Goal: Task Accomplishment & Management: Manage account settings

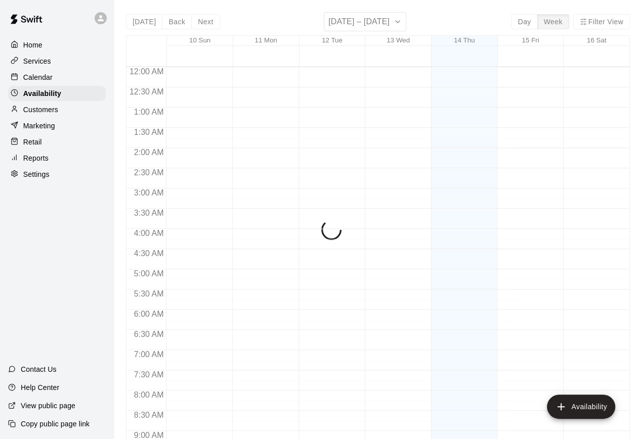
scroll to position [586, 0]
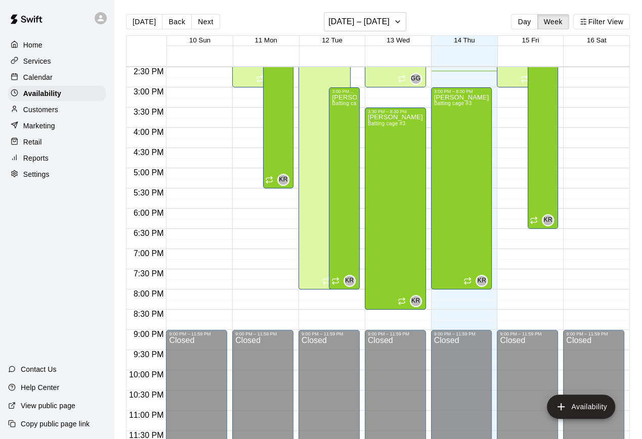
click at [40, 78] on p "Calendar" at bounding box center [37, 77] width 29 height 10
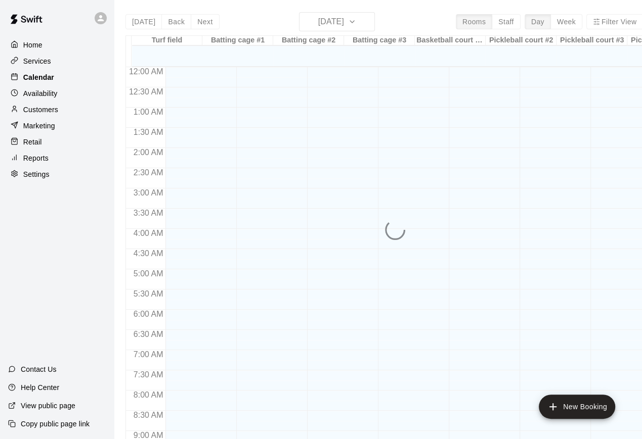
scroll to position [556, 0]
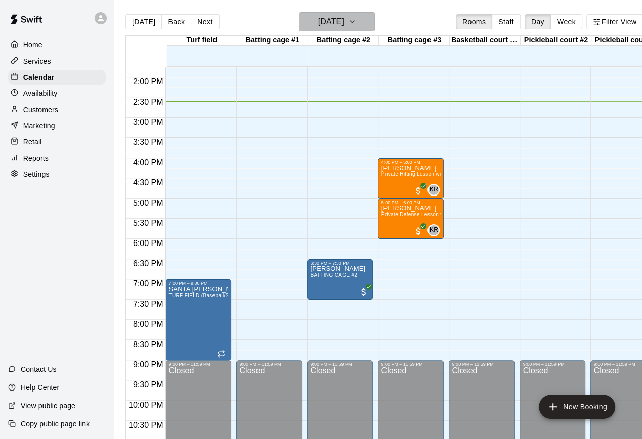
click at [363, 26] on button "[DATE]" at bounding box center [337, 21] width 76 height 19
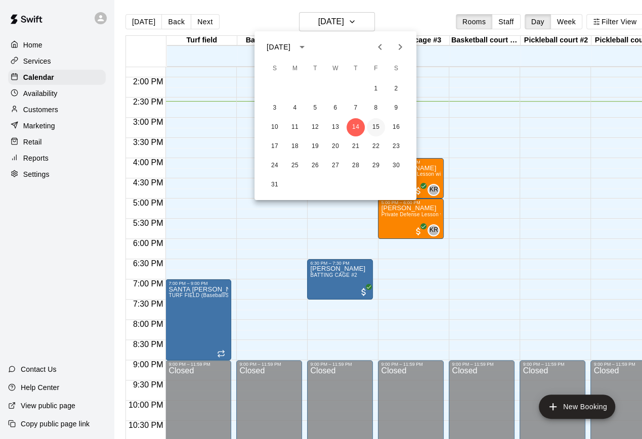
click at [376, 124] on button "15" at bounding box center [376, 127] width 18 height 18
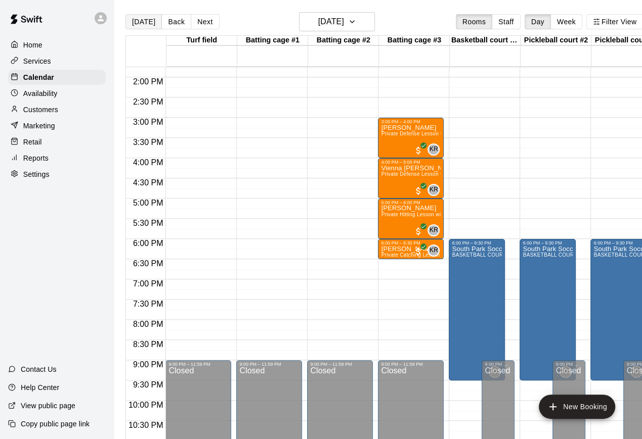
click at [140, 24] on button "[DATE]" at bounding box center [143, 21] width 36 height 15
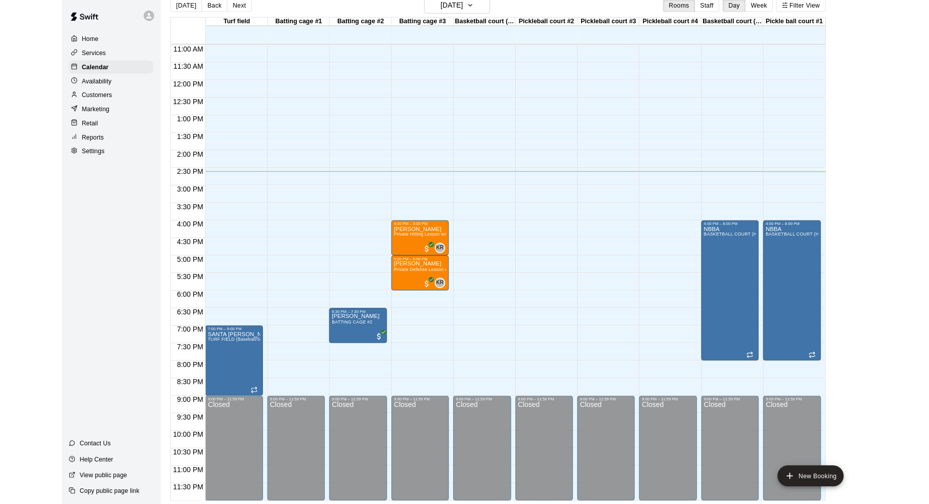
scroll to position [520, 0]
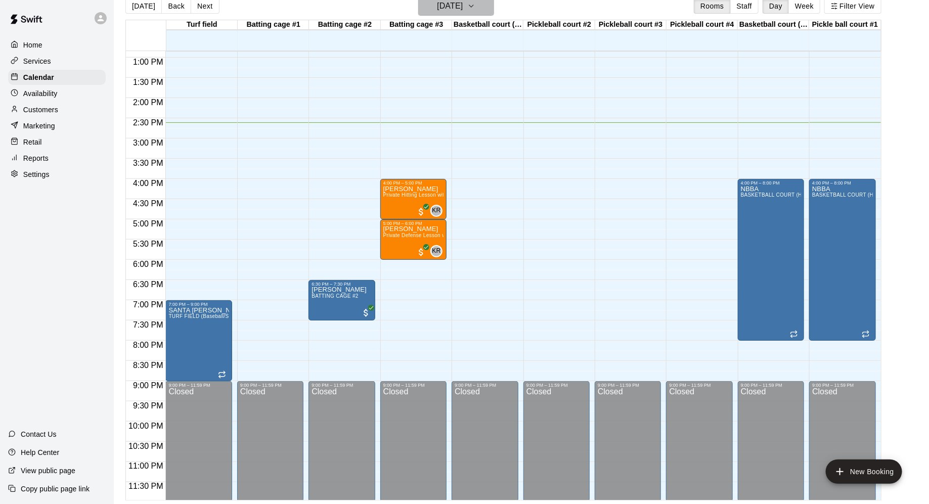
click at [463, 7] on h6 "[DATE]" at bounding box center [450, 6] width 26 height 14
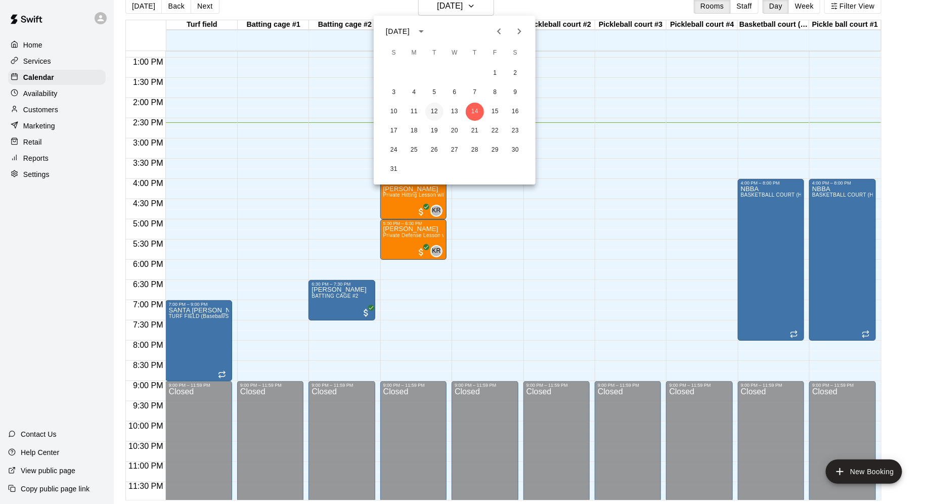
click at [430, 117] on button "12" at bounding box center [434, 112] width 18 height 18
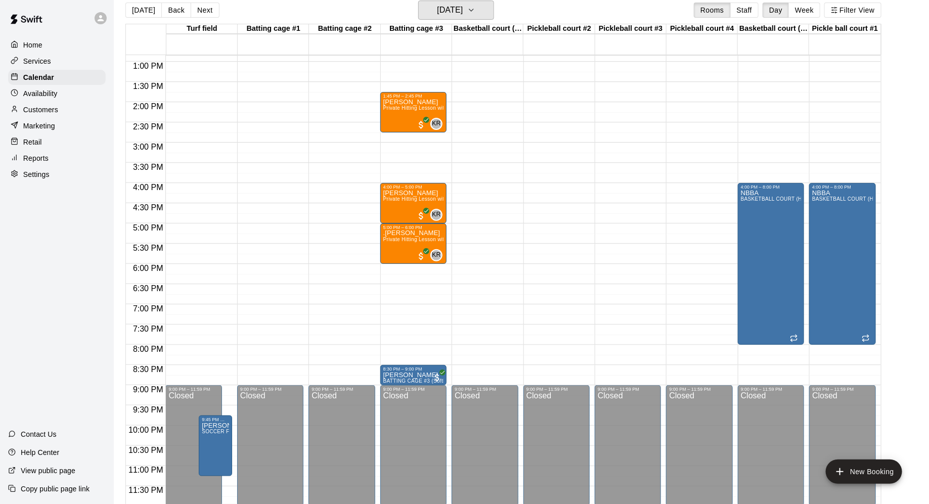
scroll to position [521, 0]
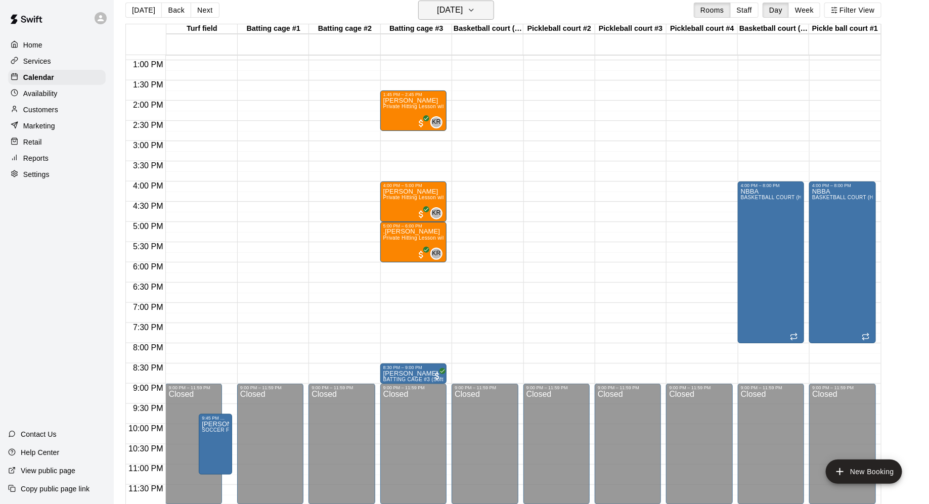
click at [473, 10] on icon "button" at bounding box center [471, 10] width 4 height 2
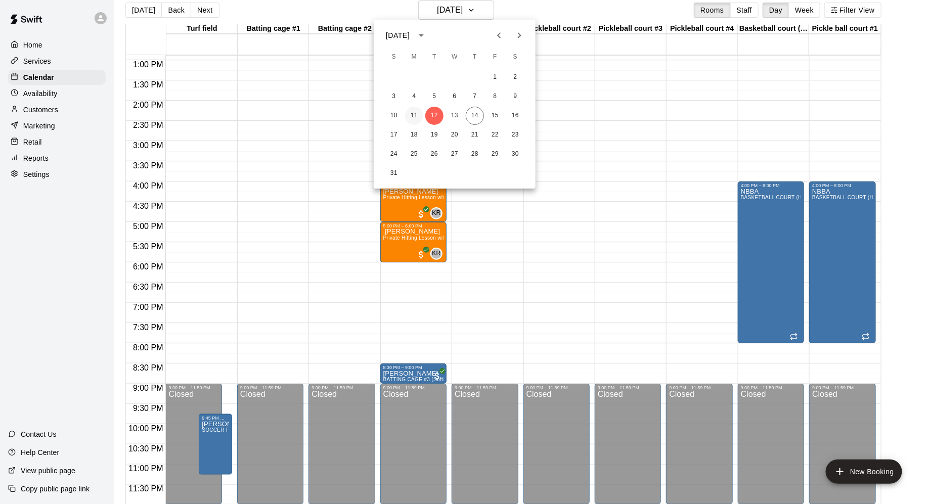
click at [416, 112] on button "11" at bounding box center [414, 116] width 18 height 18
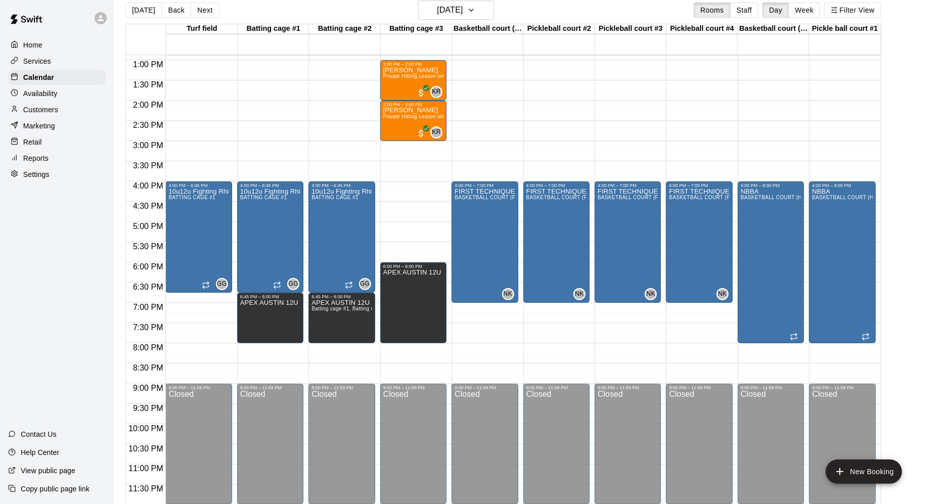
click at [500, 15] on div "[DATE] Back [DATE][DATE] Rooms Staff Day Week Filter View" at bounding box center [503, 12] width 756 height 23
click at [475, 15] on icon "button" at bounding box center [471, 10] width 8 height 12
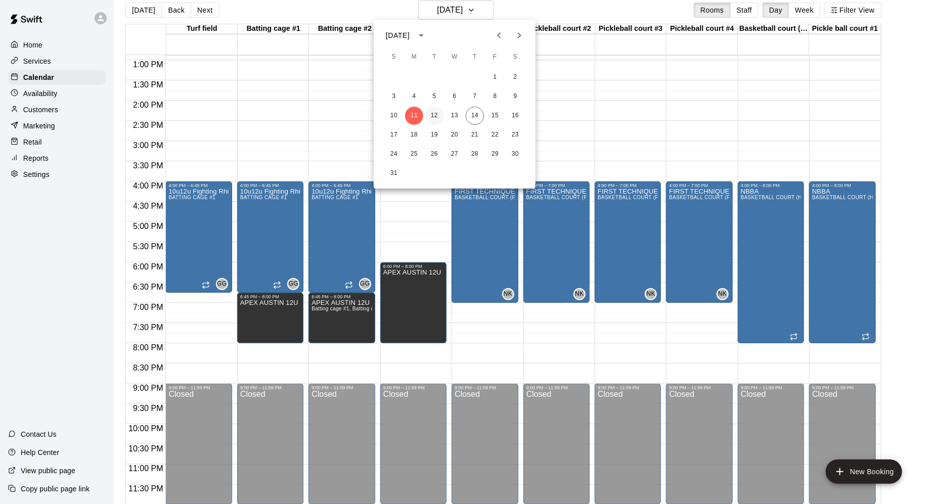
click at [436, 116] on button "12" at bounding box center [434, 116] width 18 height 18
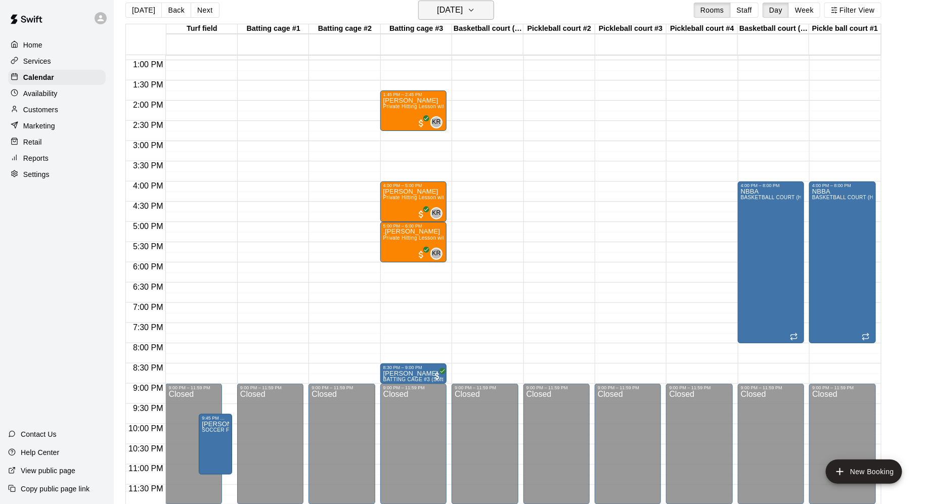
click at [475, 6] on icon "button" at bounding box center [471, 10] width 8 height 12
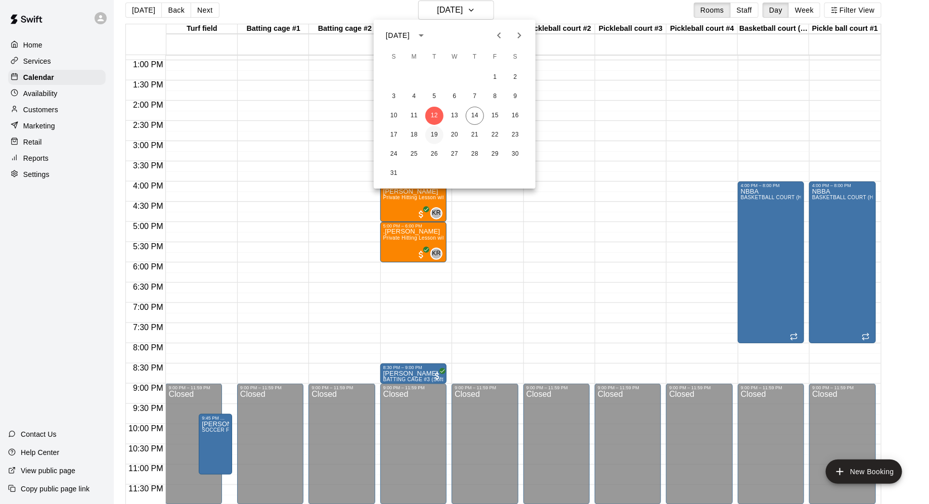
click at [437, 132] on button "19" at bounding box center [434, 135] width 18 height 18
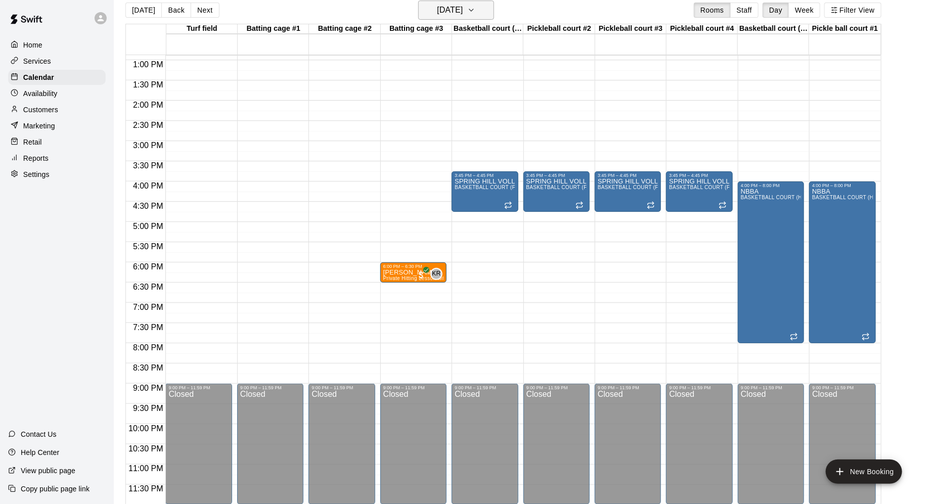
click at [481, 10] on button "[DATE]" at bounding box center [456, 10] width 76 height 19
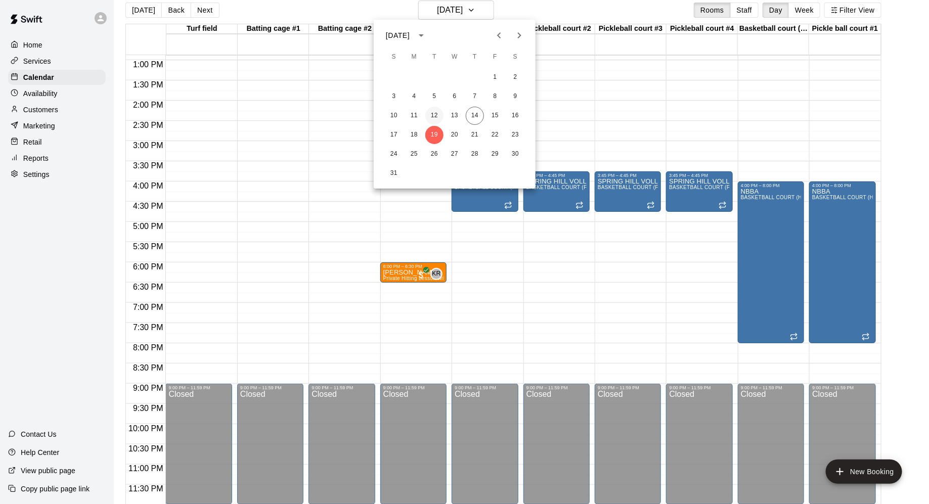
click at [434, 123] on button "12" at bounding box center [434, 116] width 18 height 18
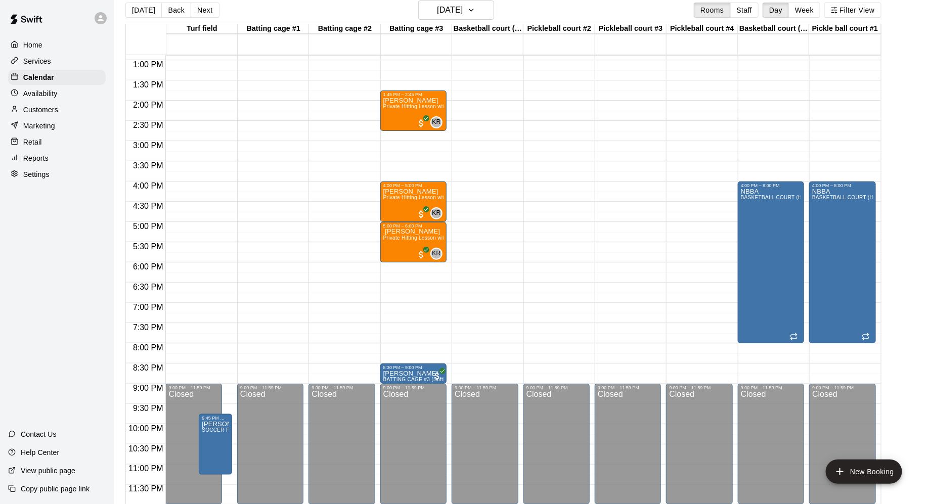
click at [51, 58] on p "Services" at bounding box center [37, 61] width 28 height 10
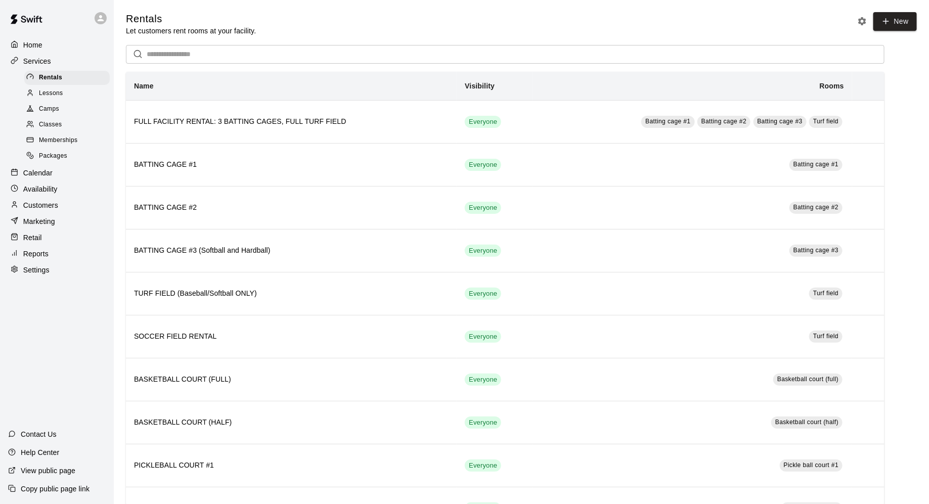
click at [50, 184] on p "Availability" at bounding box center [40, 189] width 34 height 10
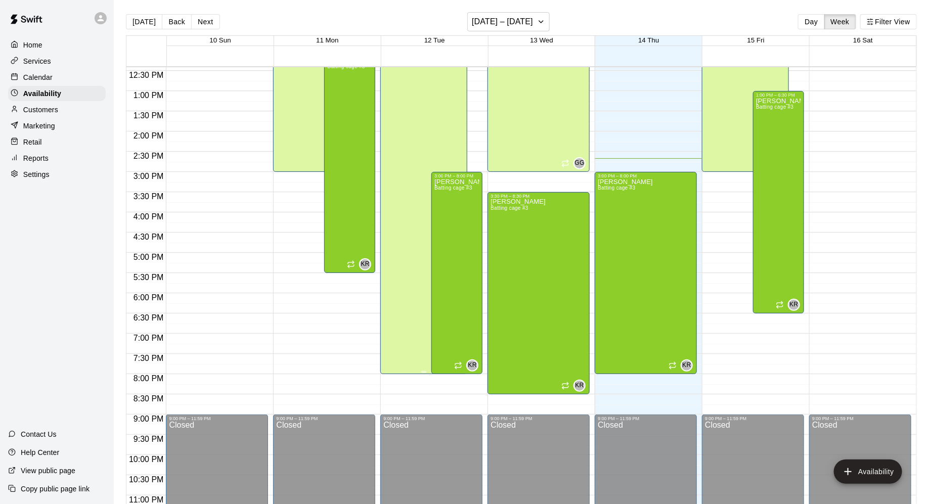
scroll to position [488, 0]
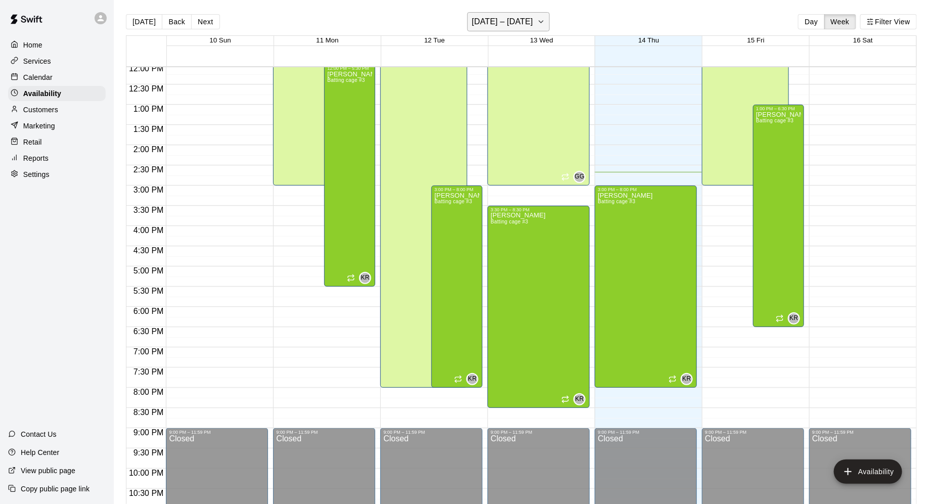
click at [526, 20] on h6 "[DATE] – [DATE]" at bounding box center [502, 22] width 61 height 14
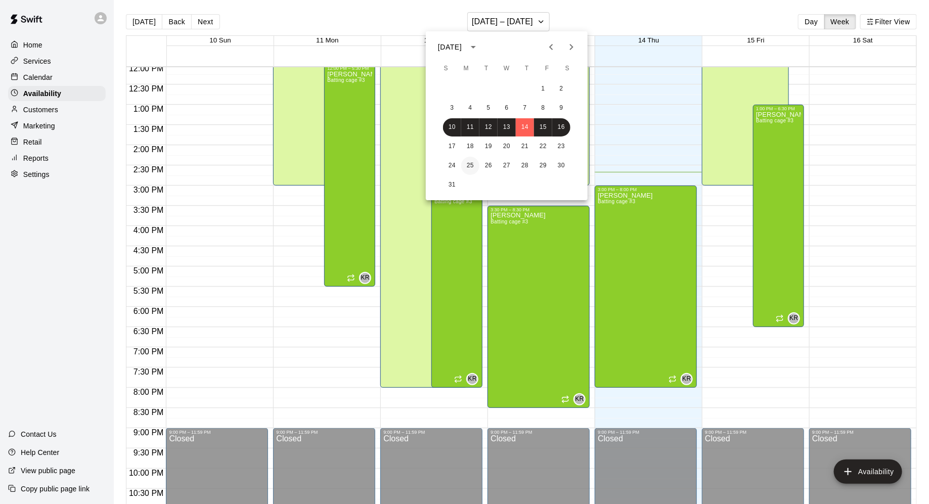
click at [471, 167] on button "25" at bounding box center [470, 166] width 18 height 18
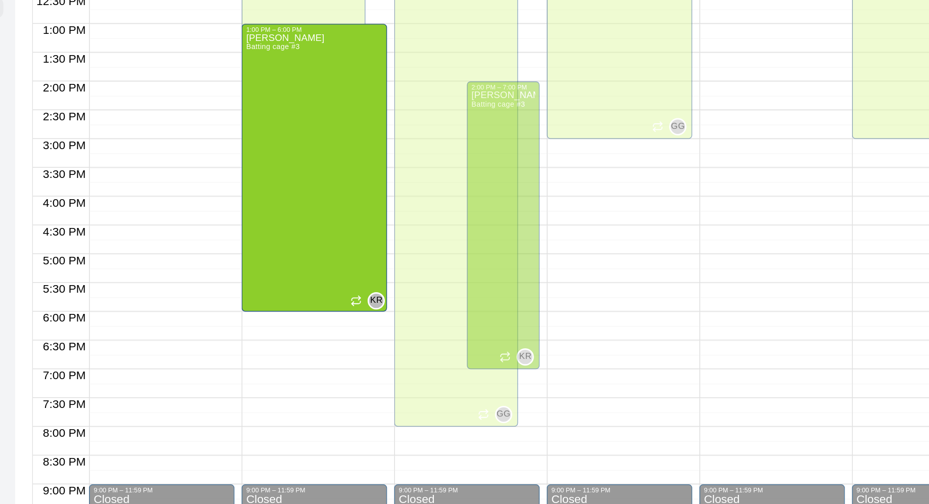
drag, startPoint x: 351, startPoint y: 276, endPoint x: 351, endPoint y: 257, distance: 18.7
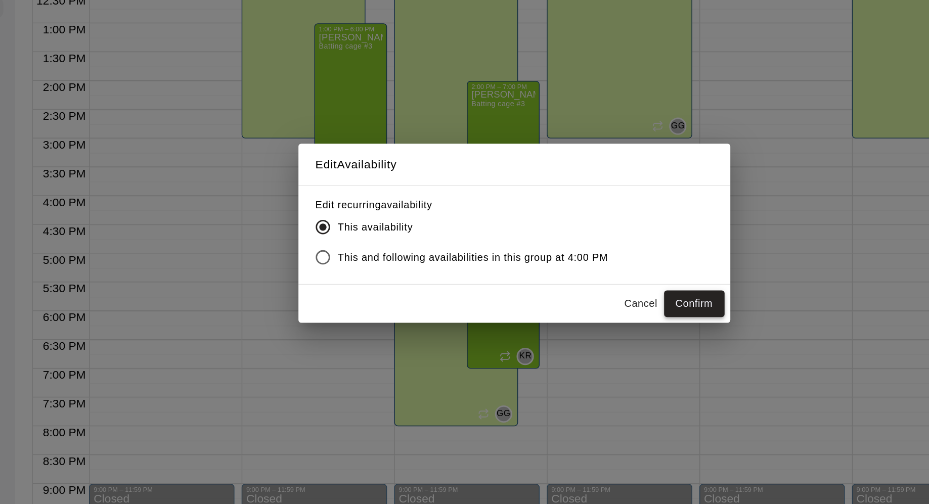
click at [590, 303] on button "Confirm" at bounding box center [591, 301] width 42 height 19
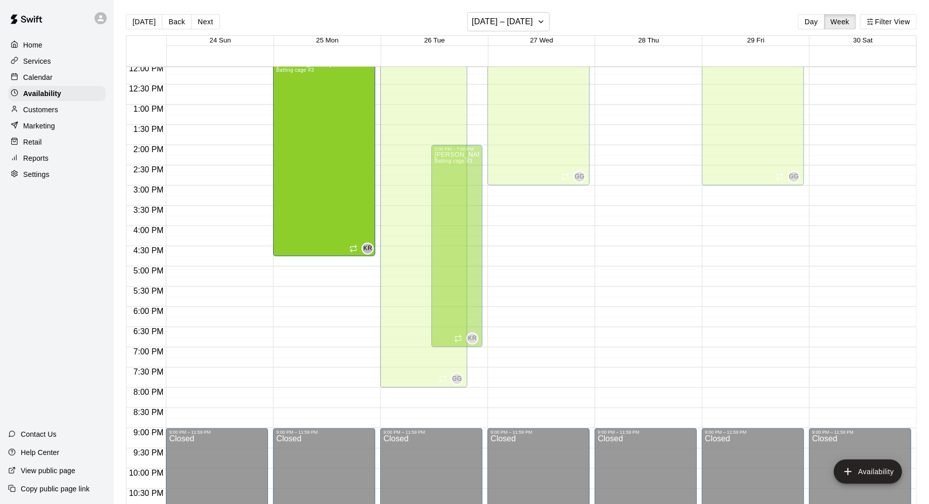
scroll to position [465, 0]
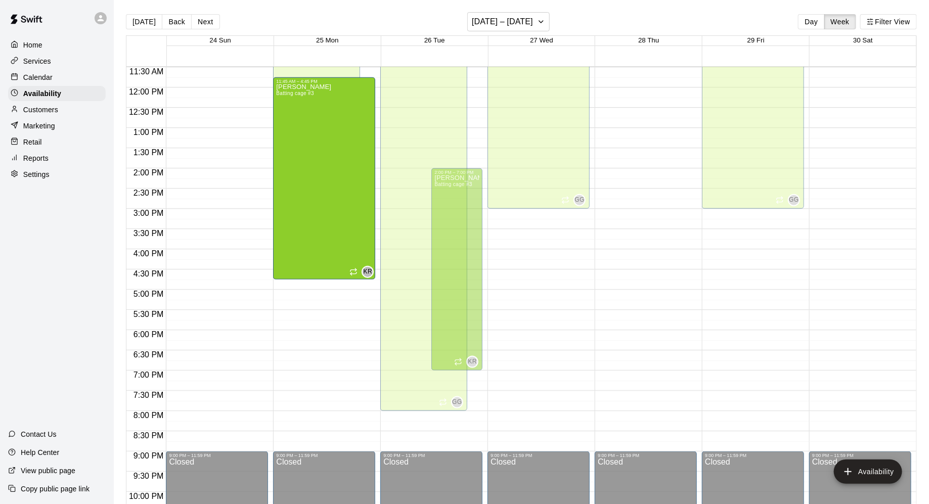
drag, startPoint x: 363, startPoint y: 234, endPoint x: 364, endPoint y: 185, distance: 49.1
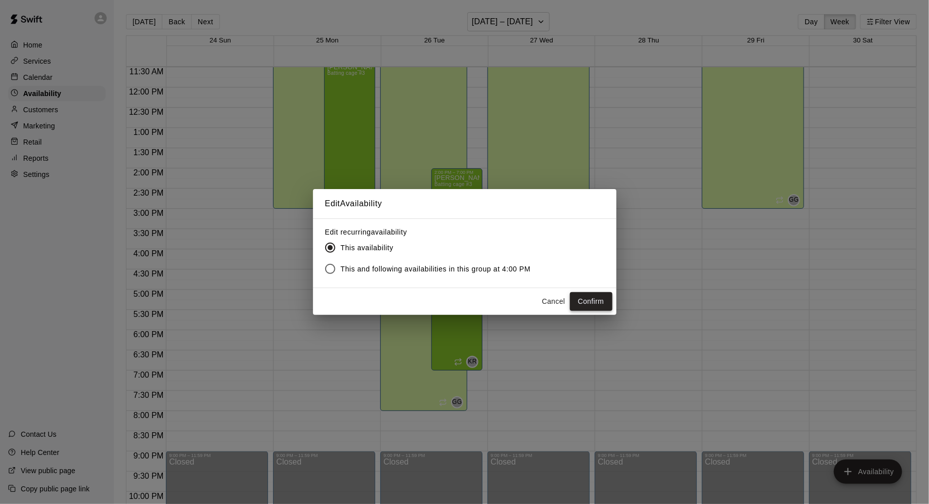
click at [584, 304] on button "Confirm" at bounding box center [591, 301] width 42 height 19
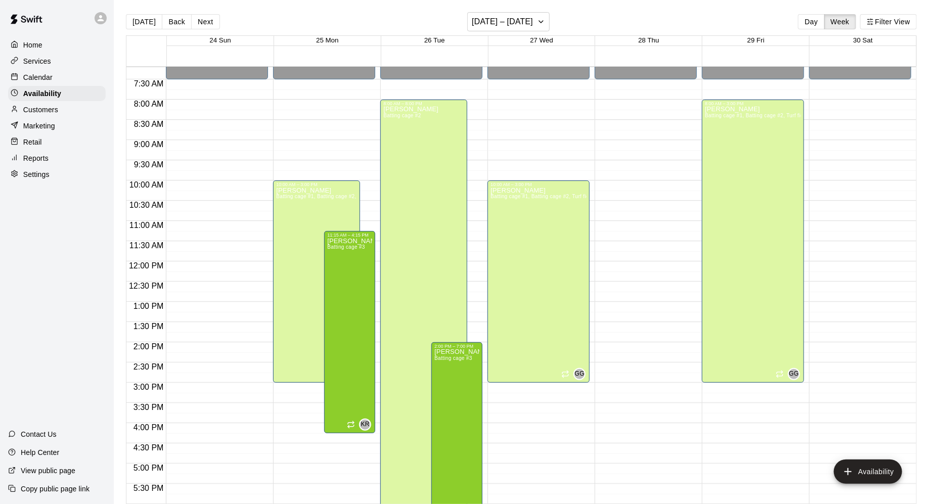
scroll to position [294, 0]
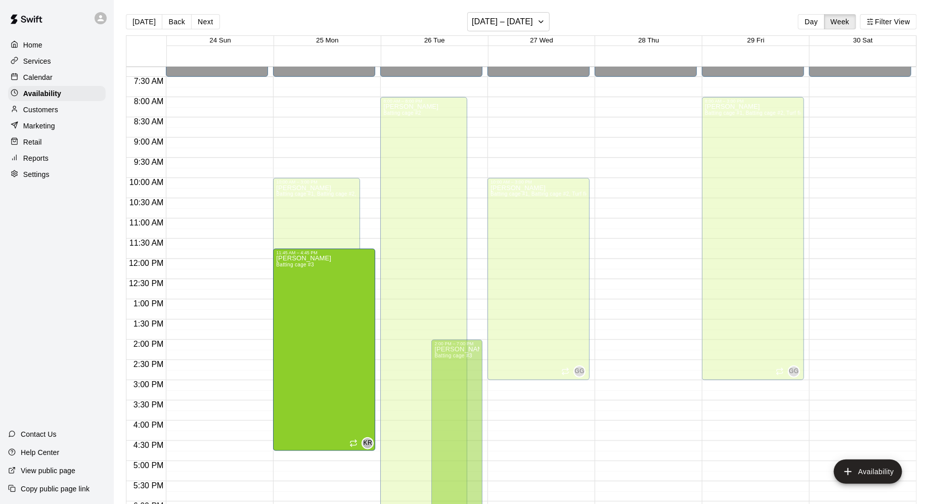
drag, startPoint x: 350, startPoint y: 270, endPoint x: 356, endPoint y: 297, distance: 28.0
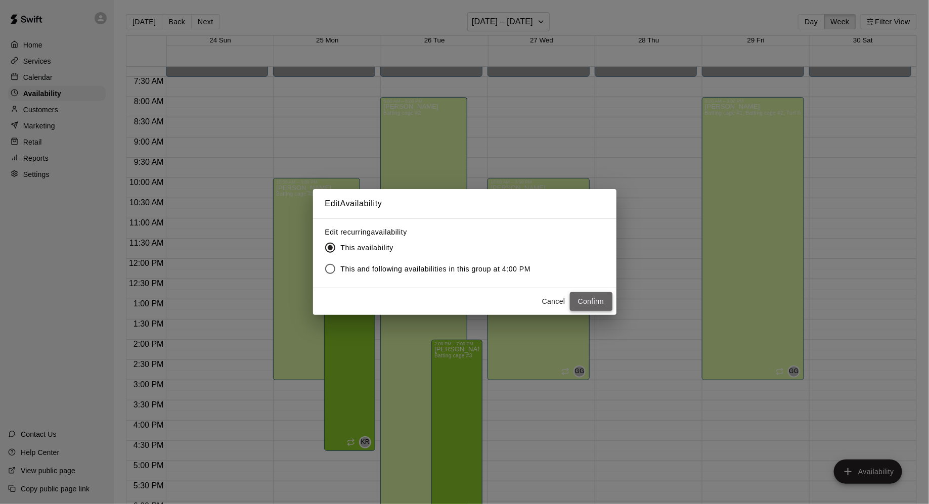
click at [595, 304] on button "Confirm" at bounding box center [591, 301] width 42 height 19
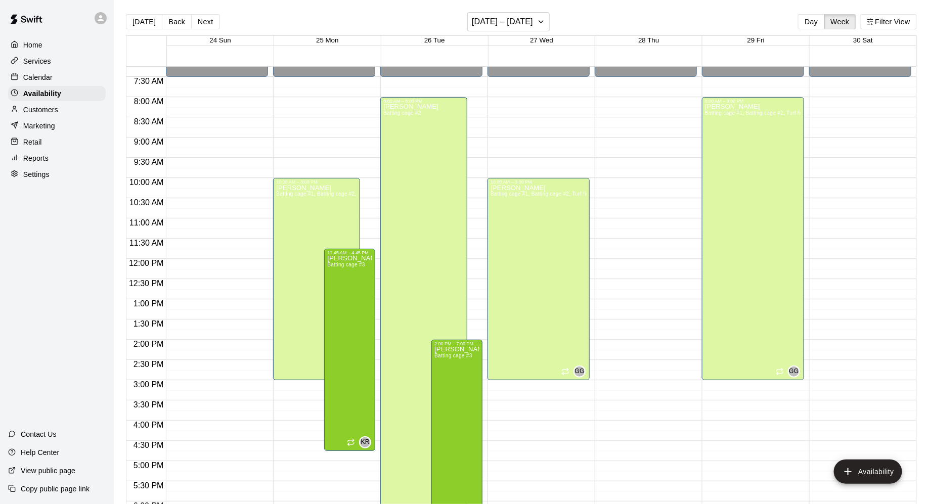
click at [48, 77] on p "Calendar" at bounding box center [37, 77] width 29 height 10
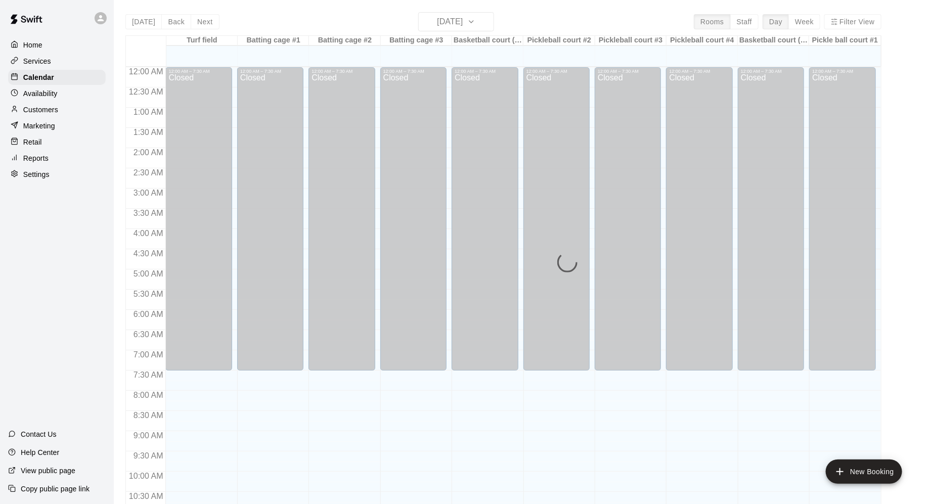
scroll to position [491, 0]
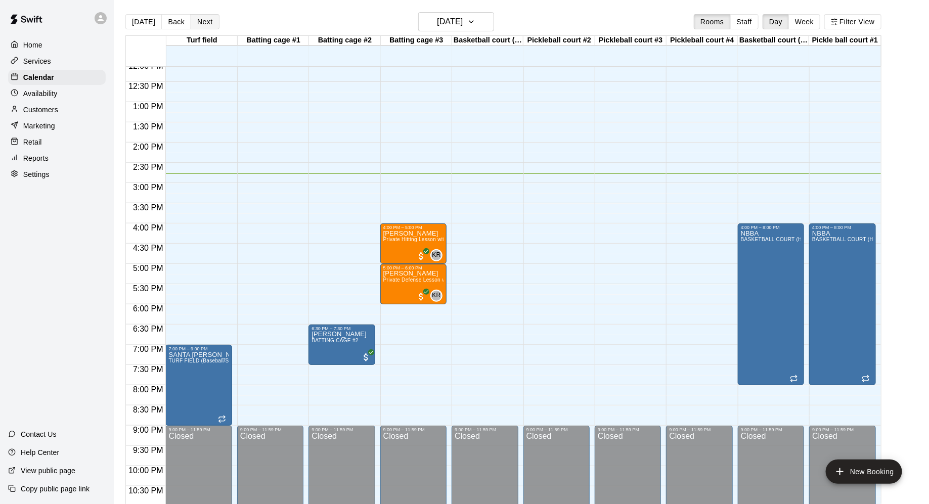
click at [202, 23] on button "Next" at bounding box center [205, 21] width 28 height 15
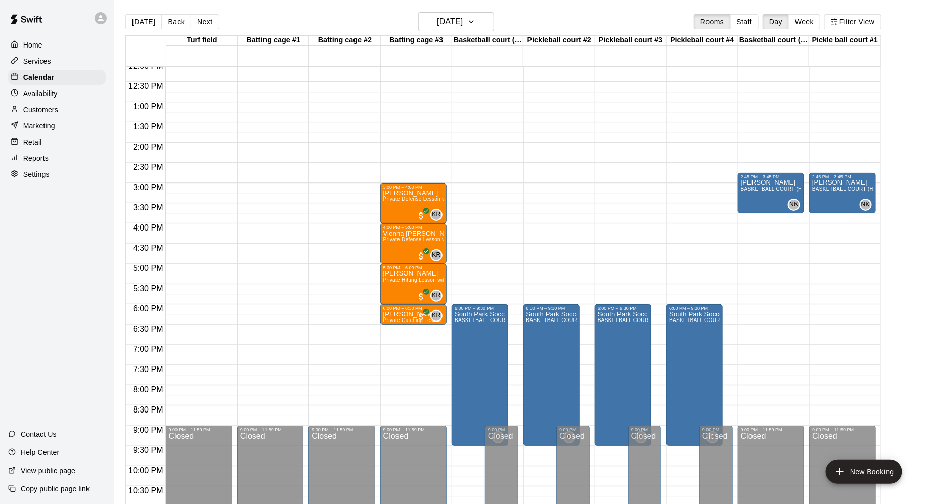
scroll to position [521, 0]
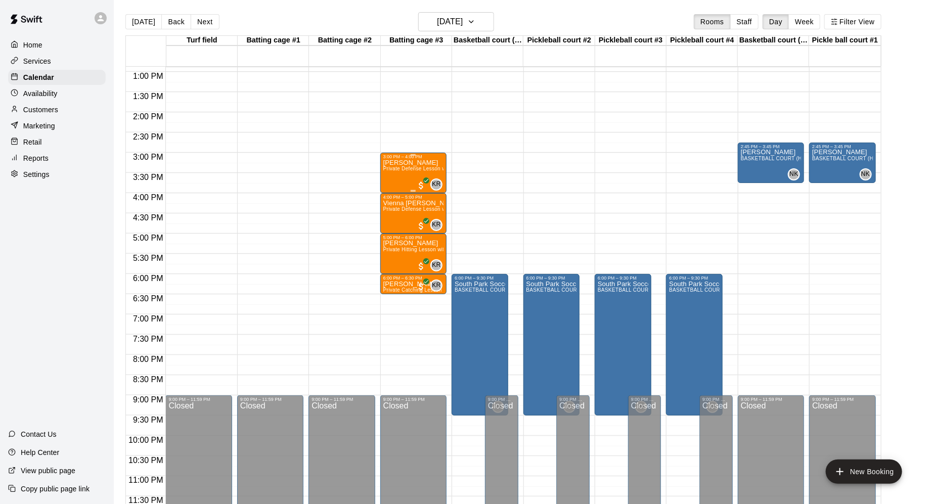
click at [399, 171] on div "[PERSON_NAME] Private Defense Lesson with [PERSON_NAME]" at bounding box center [413, 411] width 60 height 504
click at [394, 196] on img "edit" at bounding box center [394, 193] width 12 height 12
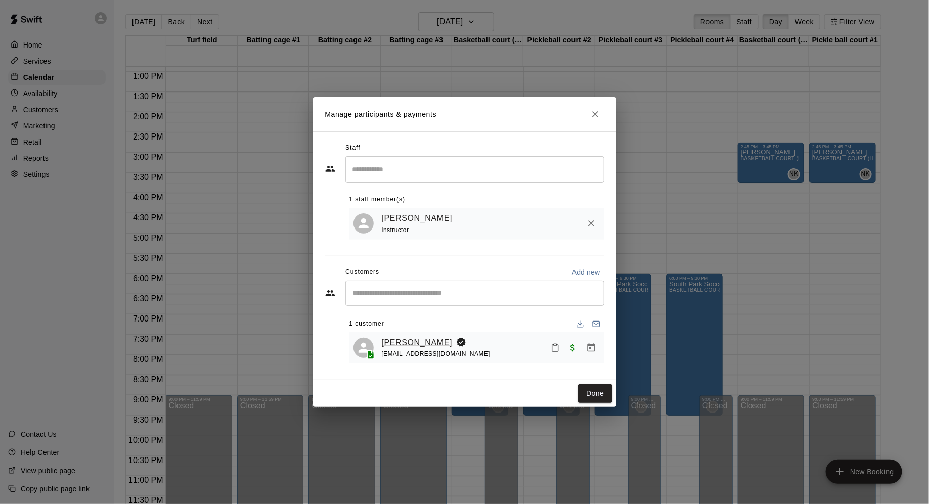
click at [421, 344] on link "[PERSON_NAME]" at bounding box center [417, 342] width 71 height 13
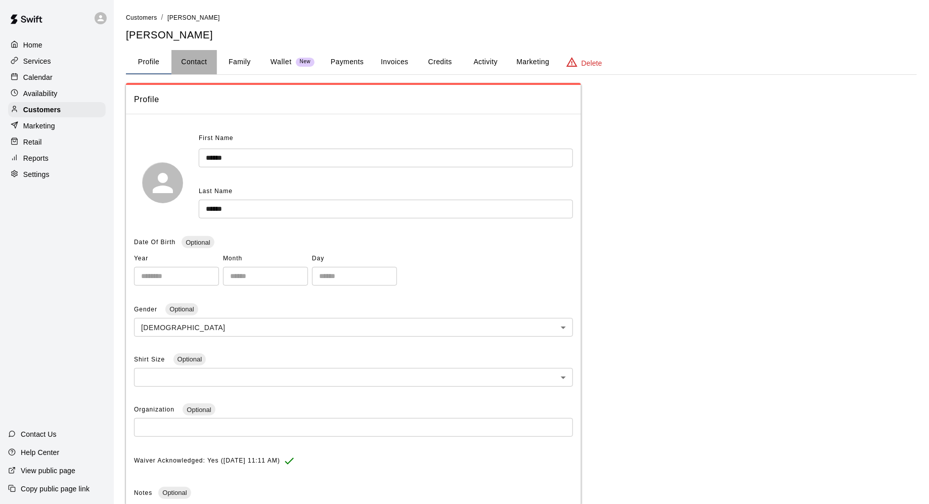
click at [202, 57] on button "Contact" at bounding box center [194, 62] width 46 height 24
select select "**"
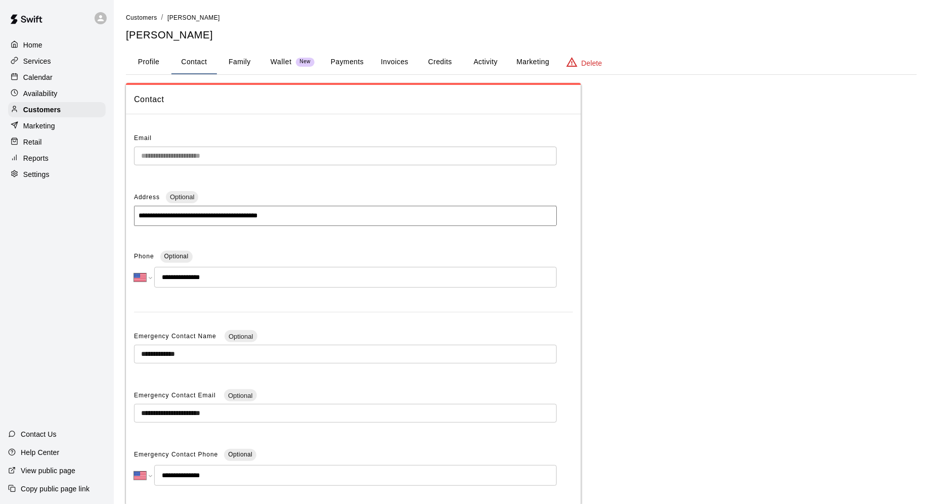
click at [230, 277] on input "**********" at bounding box center [355, 277] width 402 height 21
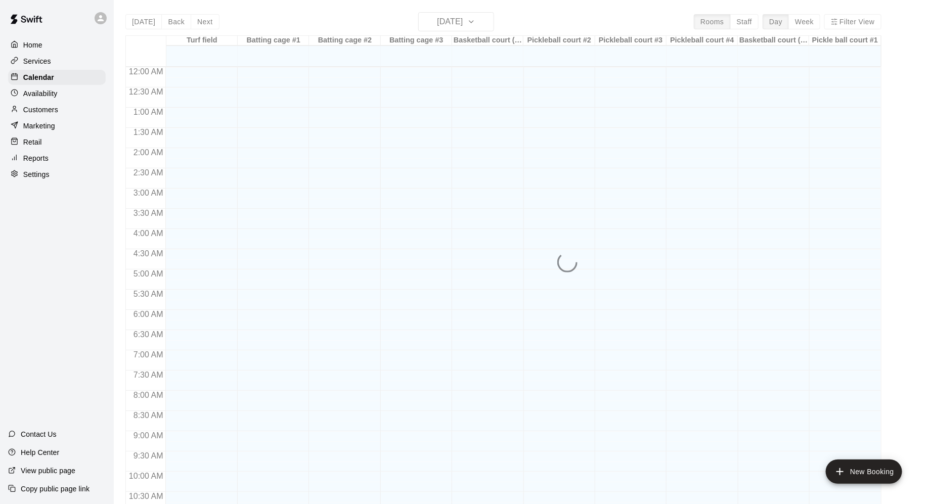
scroll to position [491, 0]
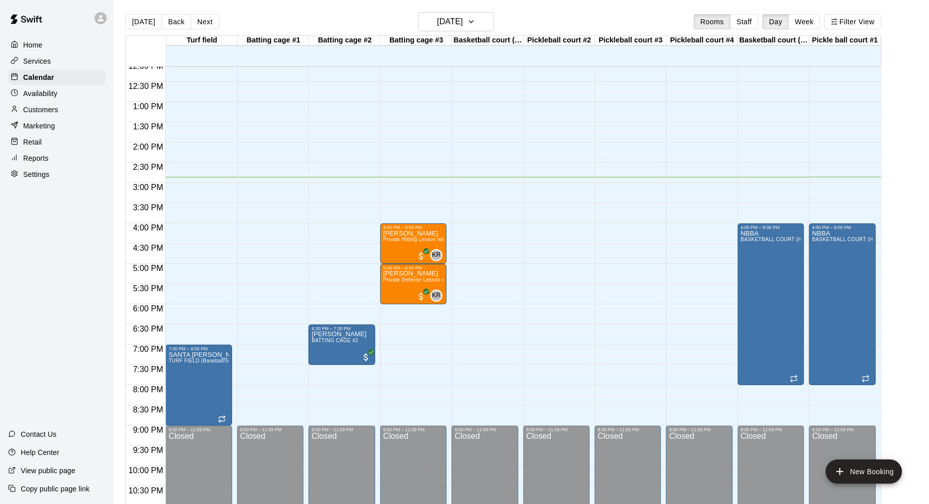
click at [483, 11] on main "[DATE] Back [DATE][DATE] Rooms Staff Day Week Filter View Turf field 14 Thu Bat…" at bounding box center [521, 260] width 815 height 520
click at [475, 19] on icon "button" at bounding box center [471, 22] width 8 height 12
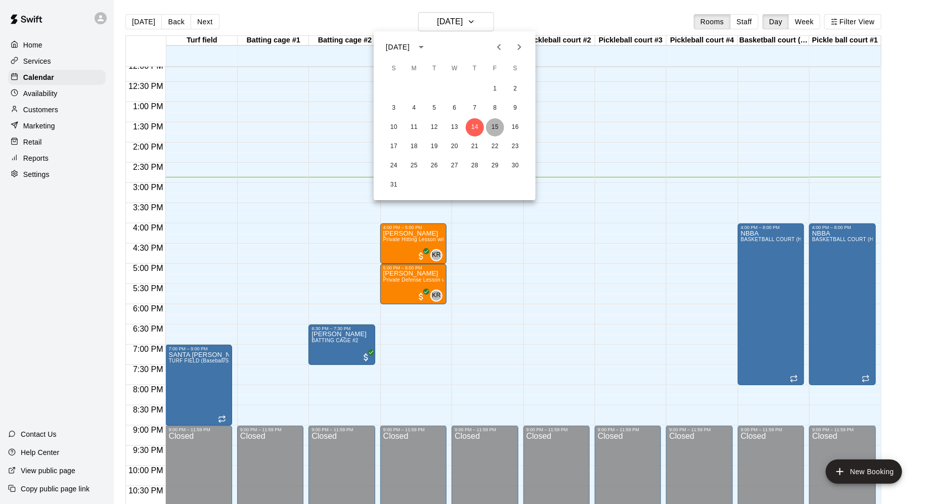
click at [492, 122] on button "15" at bounding box center [495, 127] width 18 height 18
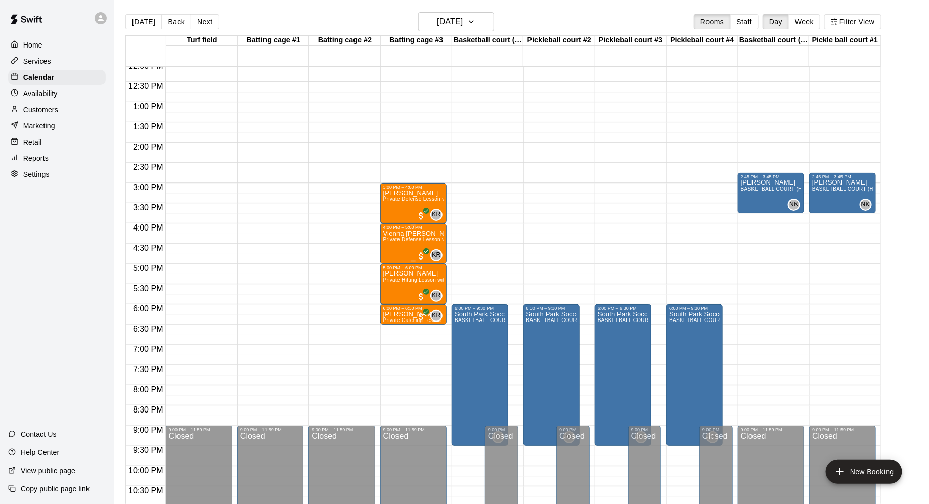
click at [399, 243] on div "Vienna [PERSON_NAME] Private Defense Lesson with [PERSON_NAME]" at bounding box center [413, 482] width 60 height 504
click at [391, 259] on img "edit" at bounding box center [394, 264] width 12 height 12
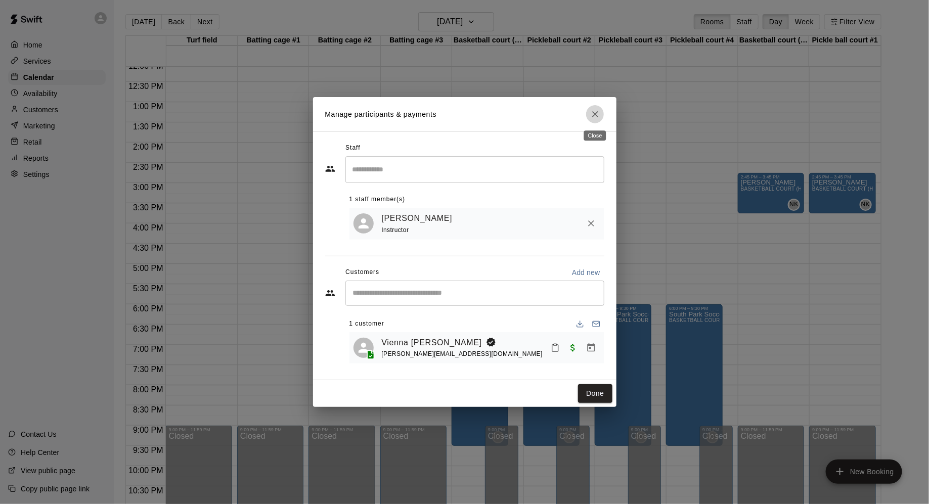
click at [595, 114] on icon "Close" at bounding box center [595, 114] width 6 height 6
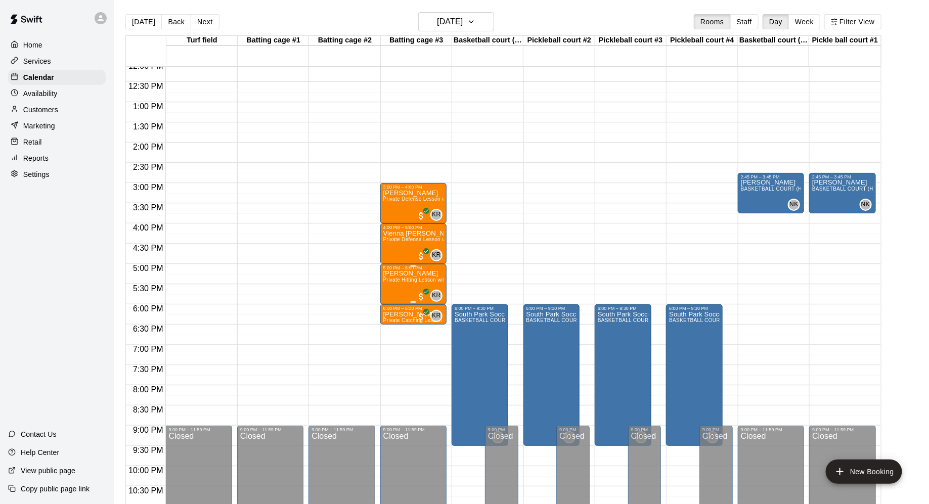
click at [409, 277] on span "Private Hitting Lesson with [PERSON_NAME]" at bounding box center [438, 280] width 110 height 6
click at [392, 312] on img "edit" at bounding box center [394, 311] width 12 height 12
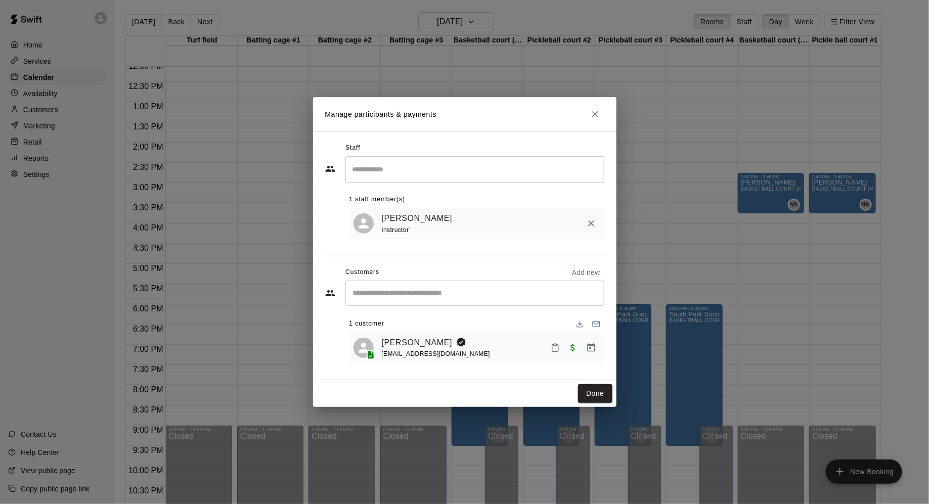
click at [401, 335] on div "[PERSON_NAME] [EMAIL_ADDRESS][DOMAIN_NAME]" at bounding box center [476, 348] width 255 height 32
click at [398, 339] on link "[PERSON_NAME]" at bounding box center [417, 342] width 71 height 13
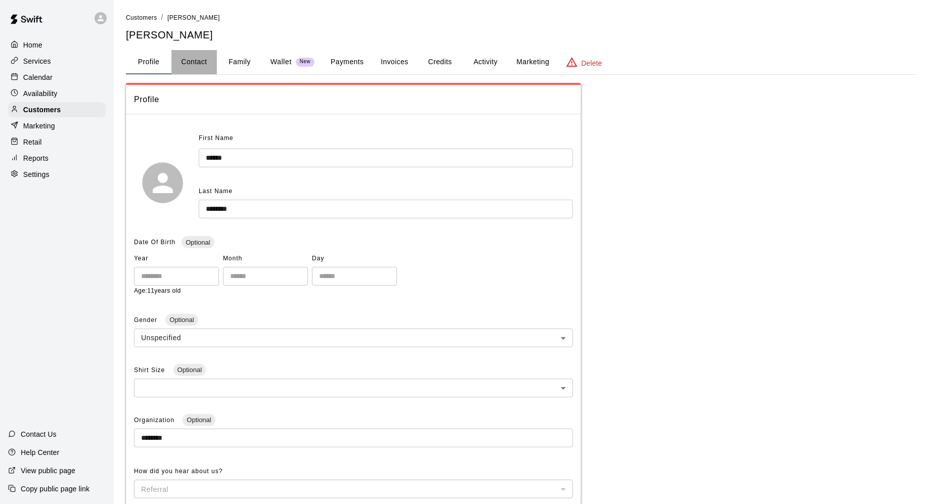
click at [200, 63] on button "Contact" at bounding box center [194, 62] width 46 height 24
select select "**"
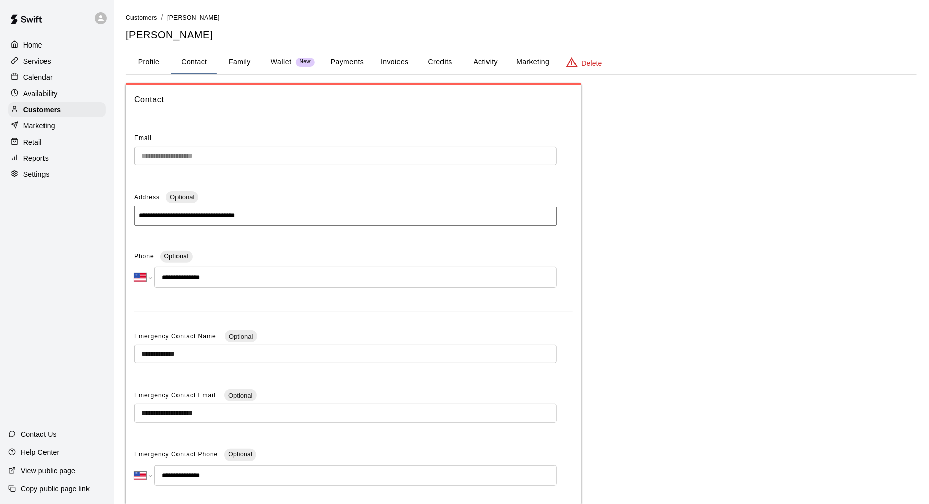
click at [153, 58] on button "Profile" at bounding box center [149, 62] width 46 height 24
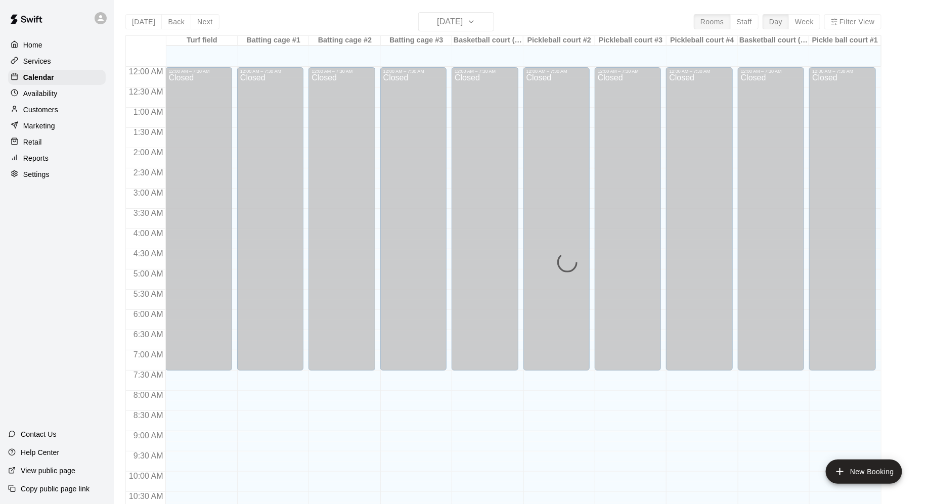
scroll to position [491, 0]
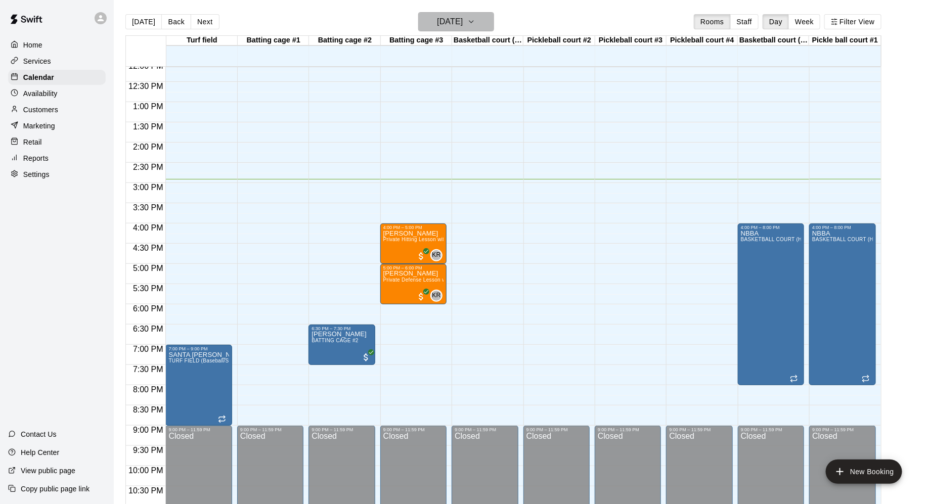
click at [483, 20] on button "[DATE]" at bounding box center [456, 21] width 76 height 19
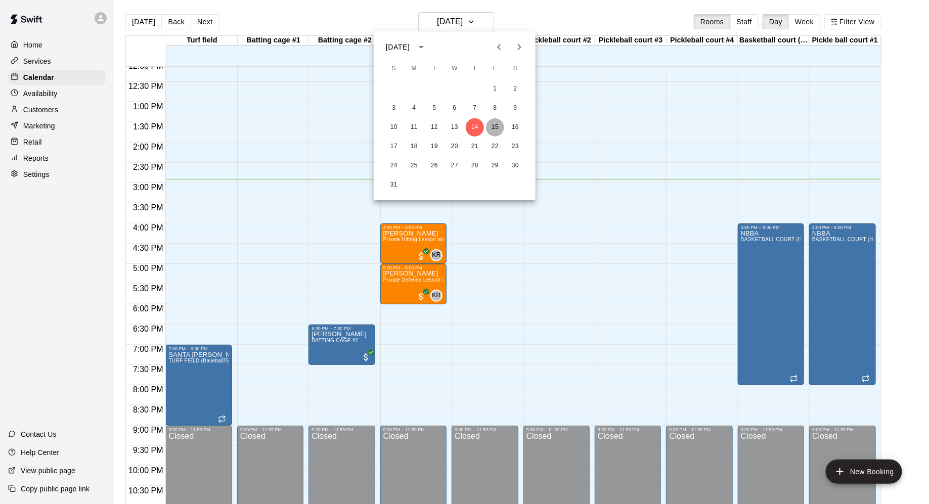
click at [489, 123] on button "15" at bounding box center [495, 127] width 18 height 18
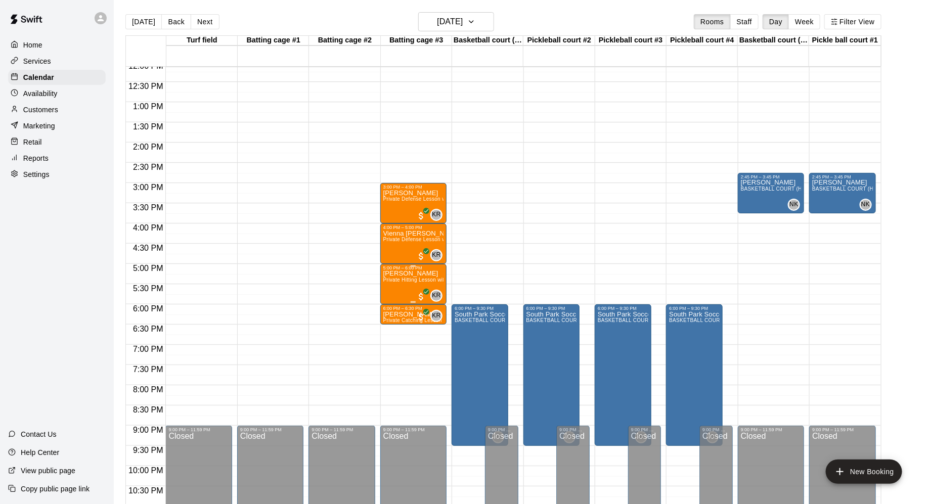
click at [482, 18] on div at bounding box center [464, 252] width 929 height 504
click at [475, 23] on icon "button" at bounding box center [471, 22] width 8 height 12
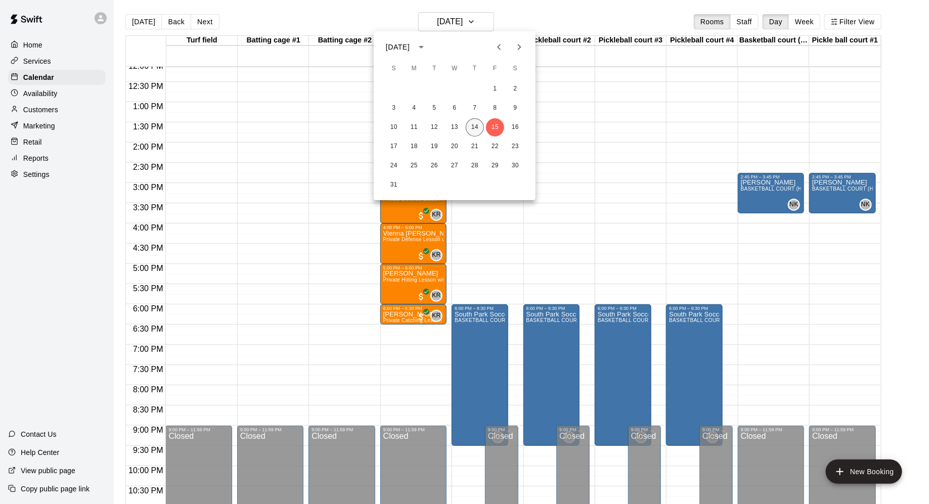
click at [477, 127] on button "14" at bounding box center [475, 127] width 18 height 18
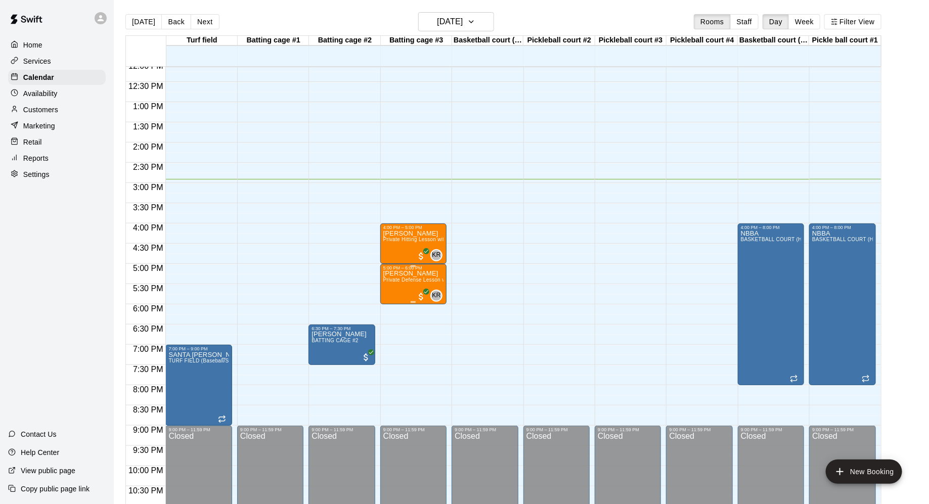
click at [392, 303] on img "edit" at bounding box center [394, 304] width 12 height 12
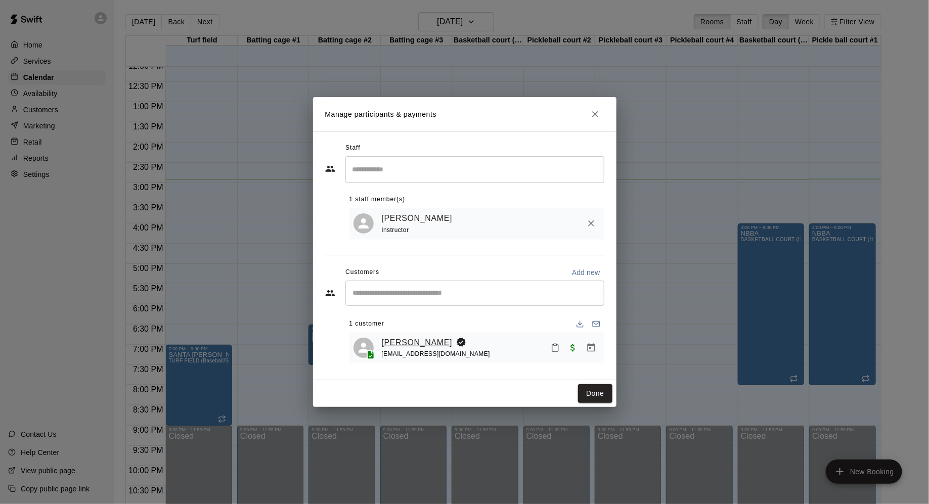
click at [408, 341] on link "[PERSON_NAME]" at bounding box center [417, 342] width 71 height 13
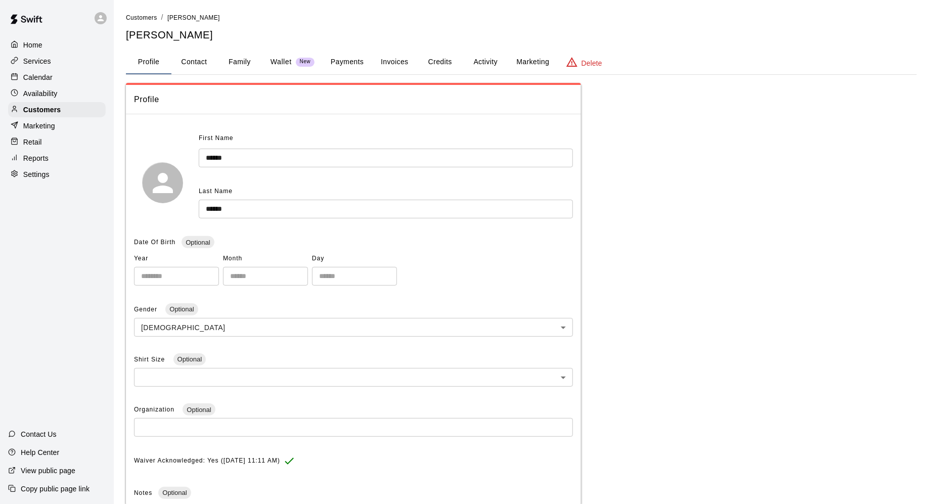
click at [198, 66] on button "Contact" at bounding box center [194, 62] width 46 height 24
select select "**"
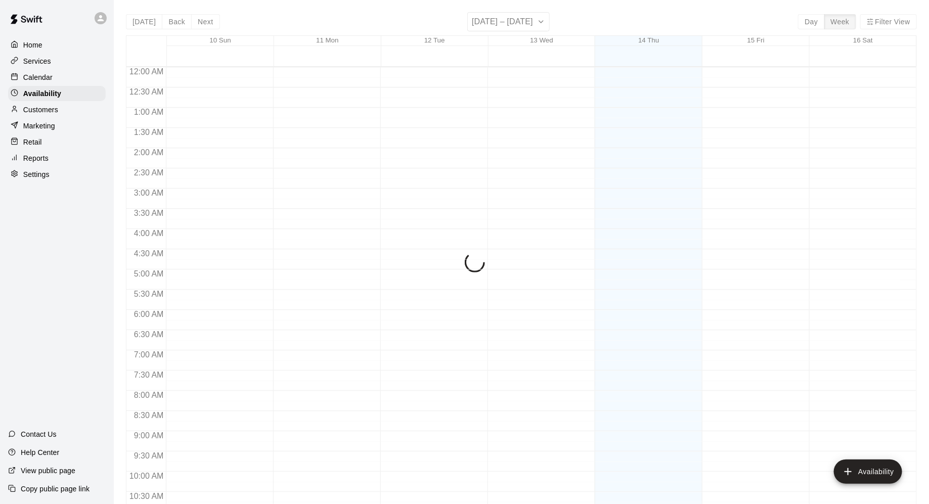
scroll to position [521, 0]
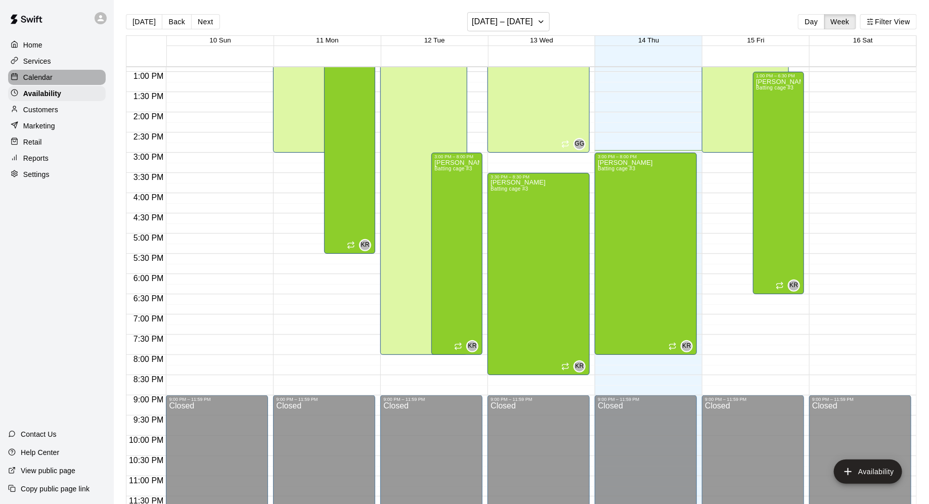
click at [46, 80] on p "Calendar" at bounding box center [37, 77] width 29 height 10
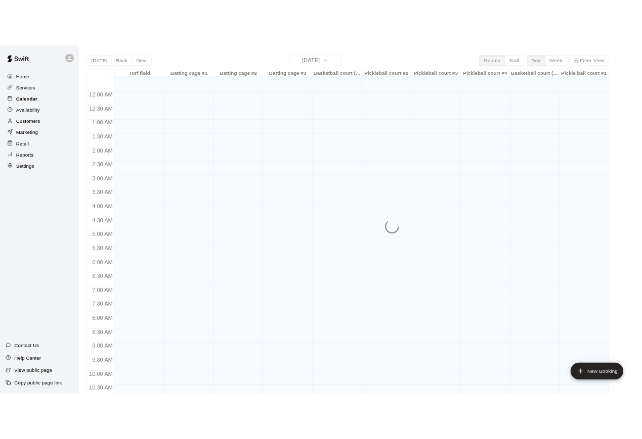
scroll to position [491, 0]
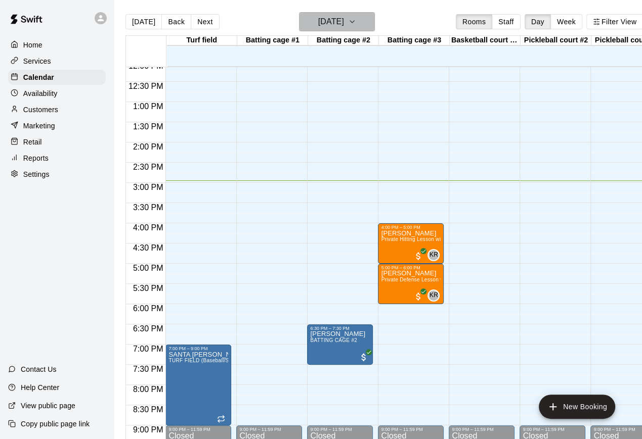
click at [356, 23] on icon "button" at bounding box center [352, 22] width 8 height 12
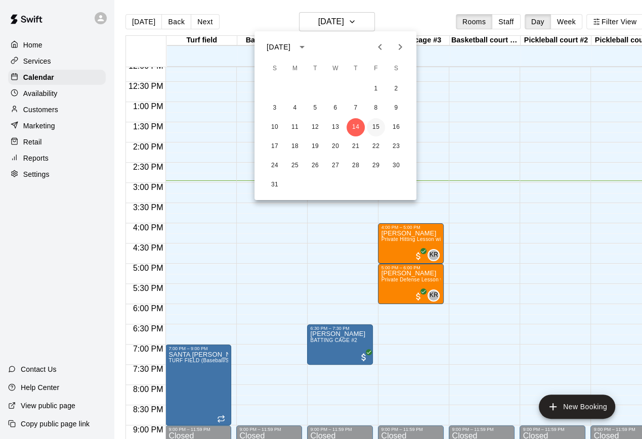
click at [371, 129] on button "15" at bounding box center [376, 127] width 18 height 18
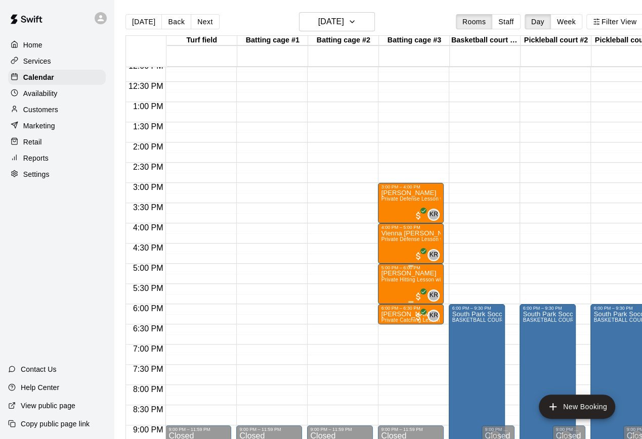
click at [138, 21] on div at bounding box center [321, 219] width 642 height 439
click at [138, 21] on button "[DATE]" at bounding box center [143, 21] width 36 height 15
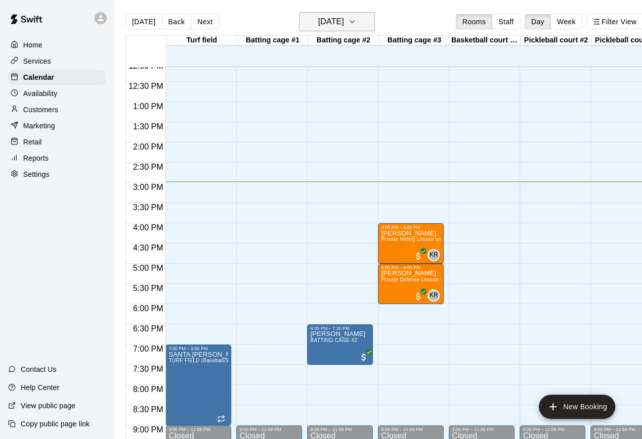
click at [366, 29] on button "[DATE]" at bounding box center [337, 21] width 76 height 19
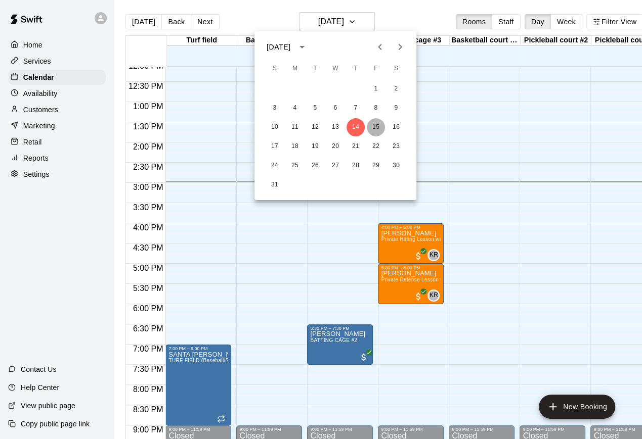
click at [375, 126] on button "15" at bounding box center [376, 127] width 18 height 18
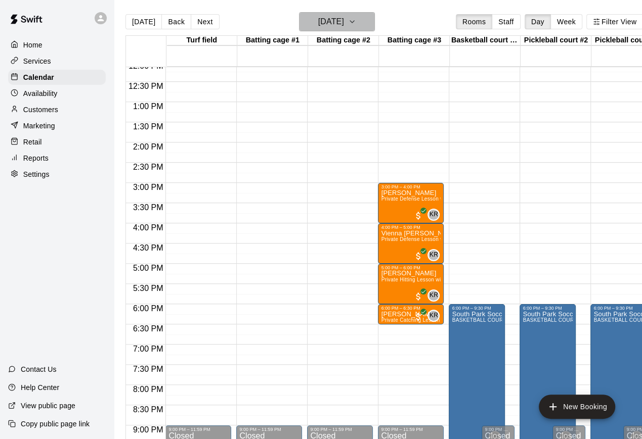
click at [356, 26] on icon "button" at bounding box center [352, 22] width 8 height 12
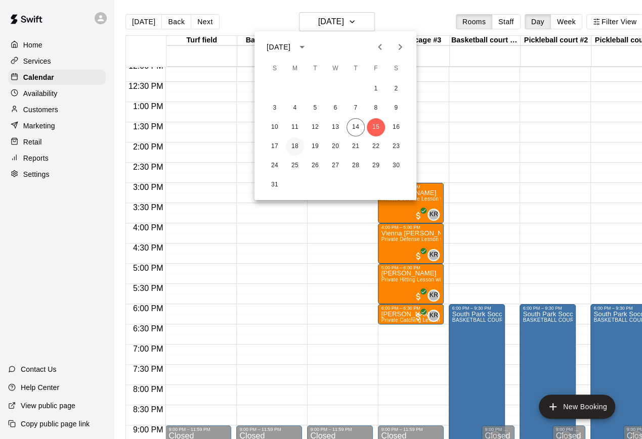
click at [290, 149] on button "18" at bounding box center [295, 147] width 18 height 18
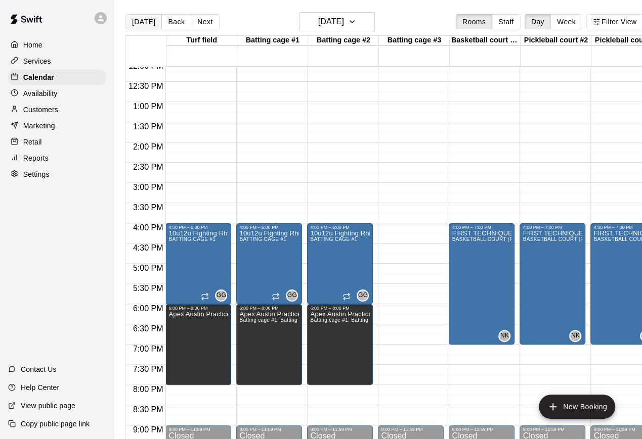
click at [146, 21] on button "[DATE]" at bounding box center [143, 21] width 36 height 15
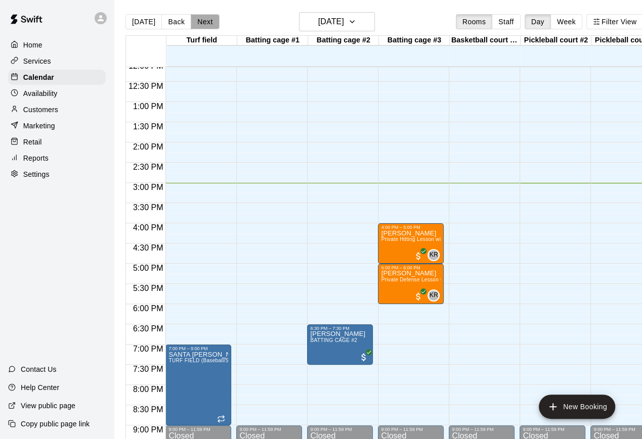
click at [206, 24] on button "Next" at bounding box center [205, 21] width 28 height 15
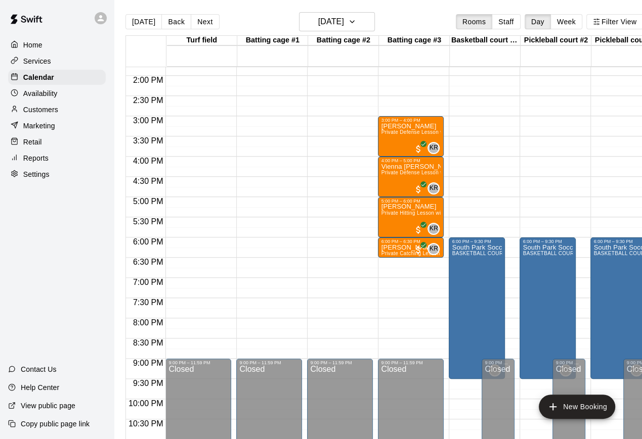
scroll to position [565, 0]
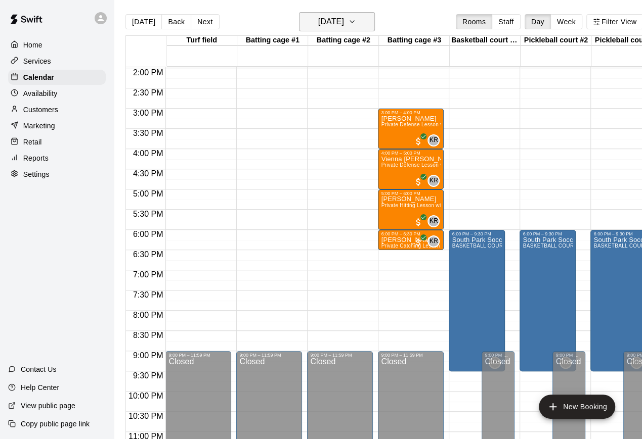
click at [356, 22] on icon "button" at bounding box center [352, 22] width 8 height 12
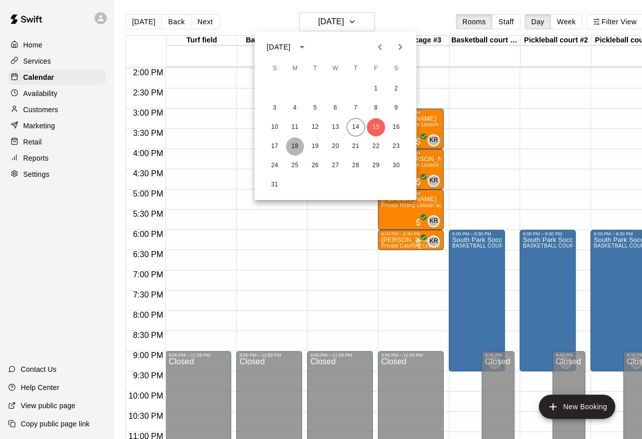
click at [289, 146] on button "18" at bounding box center [295, 147] width 18 height 18
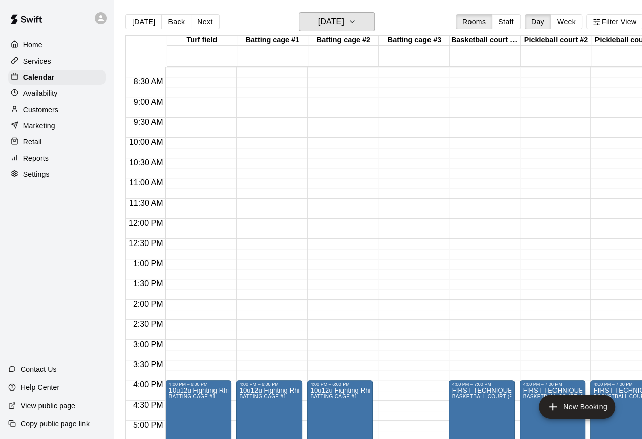
scroll to position [356, 0]
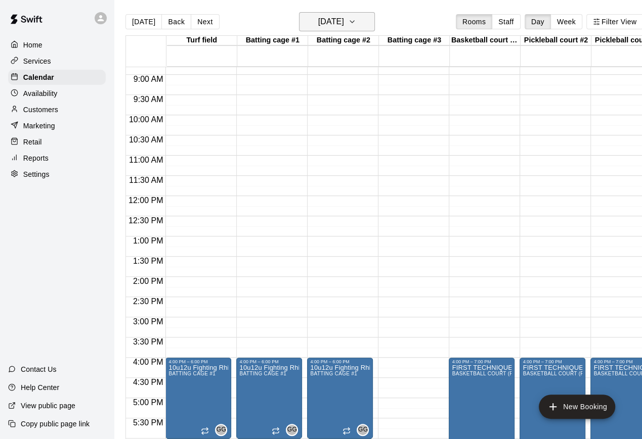
click at [356, 21] on icon "button" at bounding box center [352, 22] width 8 height 12
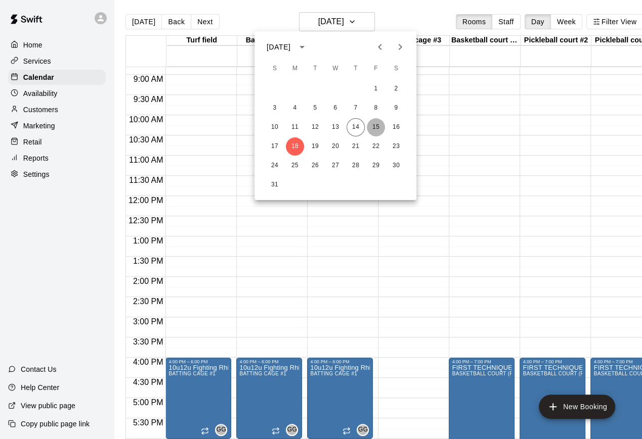
click at [377, 125] on button "15" at bounding box center [376, 127] width 18 height 18
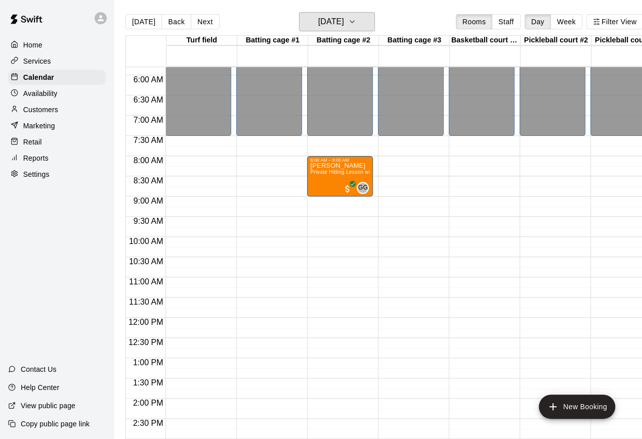
scroll to position [232, 0]
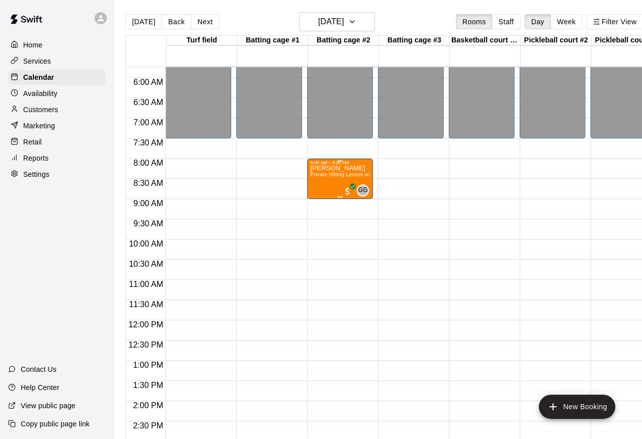
click at [362, 190] on span "GG" at bounding box center [363, 191] width 10 height 10
click at [367, 215] on img "edit" at bounding box center [369, 220] width 12 height 12
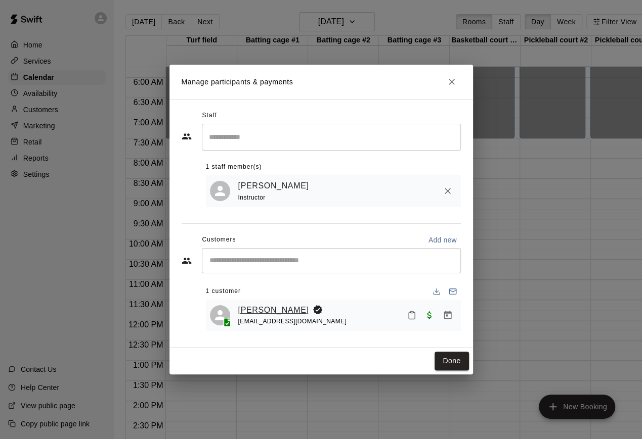
click at [255, 307] on link "[PERSON_NAME]" at bounding box center [273, 310] width 71 height 13
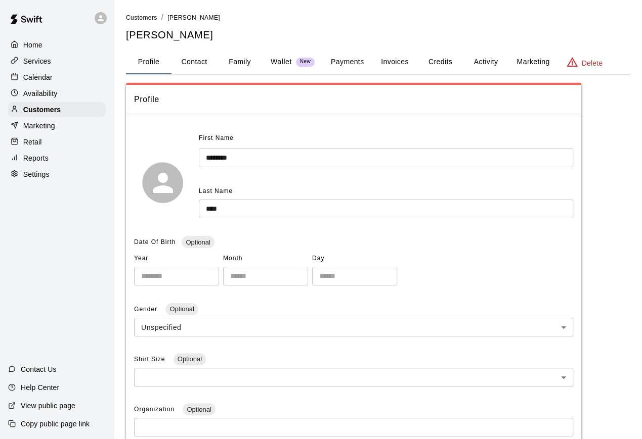
click at [201, 71] on button "Contact" at bounding box center [194, 62] width 46 height 24
select select "**"
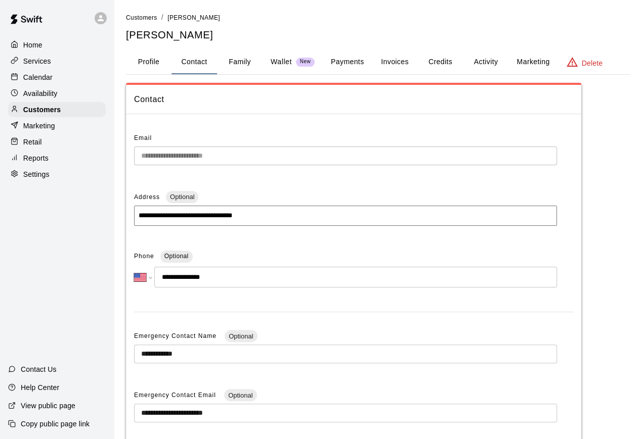
scroll to position [21, 0]
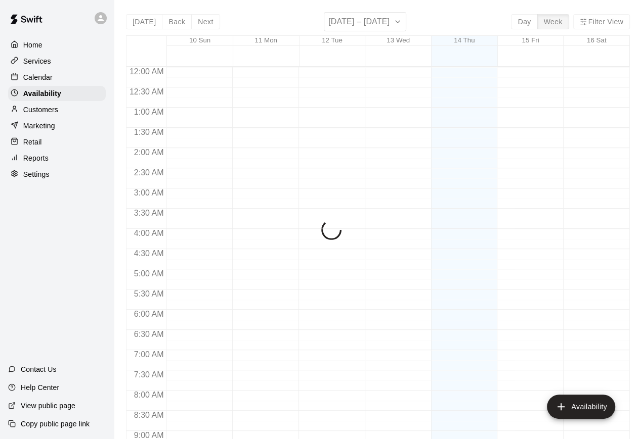
scroll to position [586, 0]
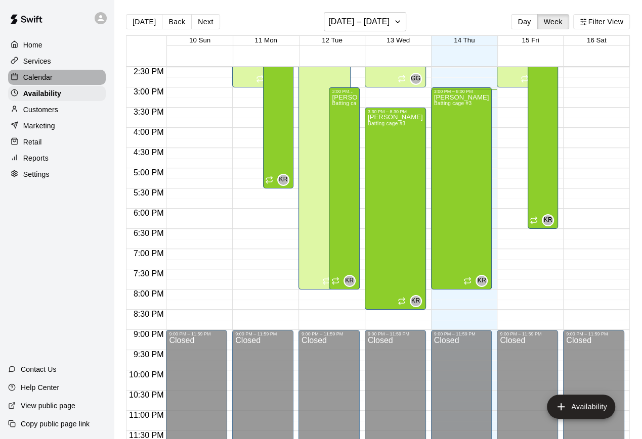
click at [60, 76] on div "Calendar" at bounding box center [57, 77] width 98 height 15
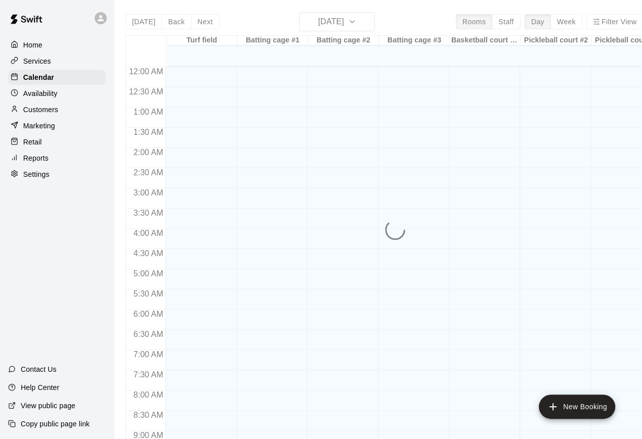
scroll to position [556, 0]
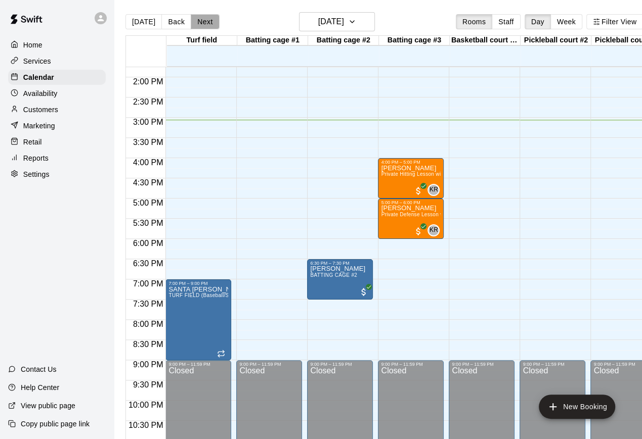
click at [203, 20] on button "Next" at bounding box center [205, 21] width 28 height 15
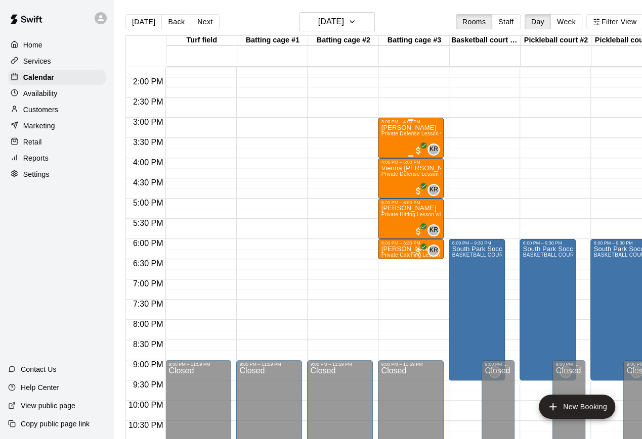
click at [404, 135] on span "Private Defense Lesson with [PERSON_NAME]" at bounding box center [438, 134] width 114 height 6
click at [391, 141] on icon "edit" at bounding box center [390, 141] width 9 height 9
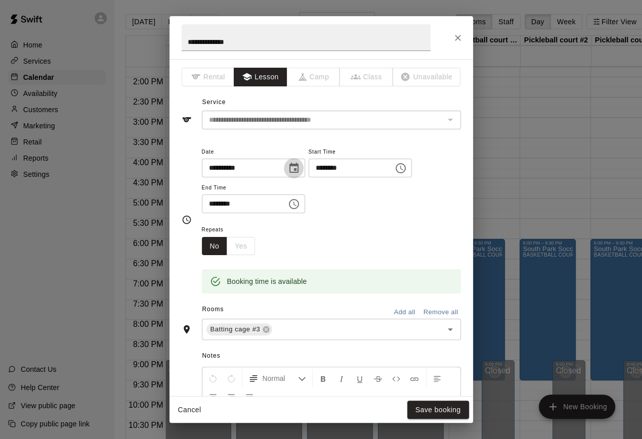
click at [298, 170] on icon "Choose date, selected date is Aug 15, 2025" at bounding box center [293, 168] width 9 height 10
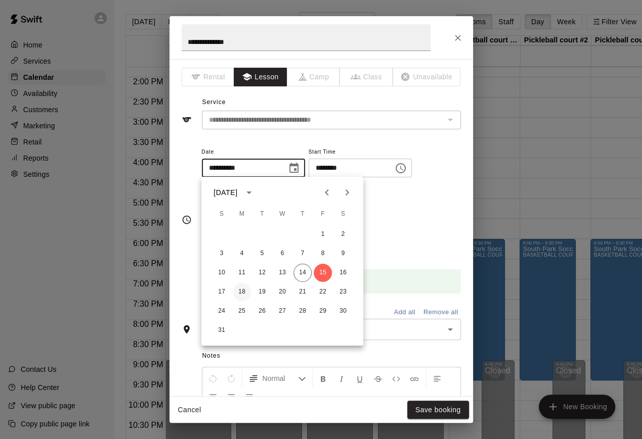
click at [239, 292] on button "18" at bounding box center [242, 292] width 18 height 18
type input "**********"
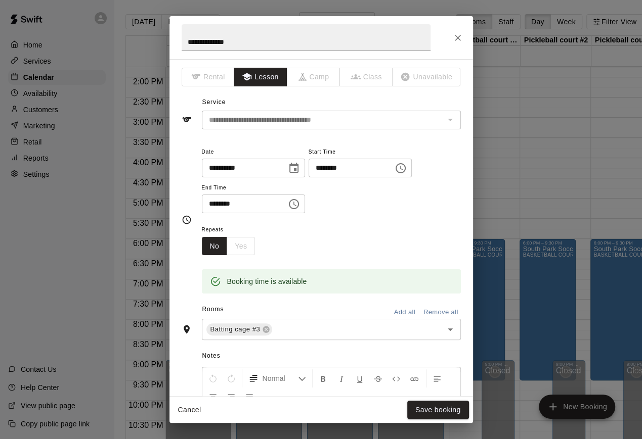
click at [411, 168] on button "Choose time, selected time is 3:00 PM" at bounding box center [400, 168] width 20 height 20
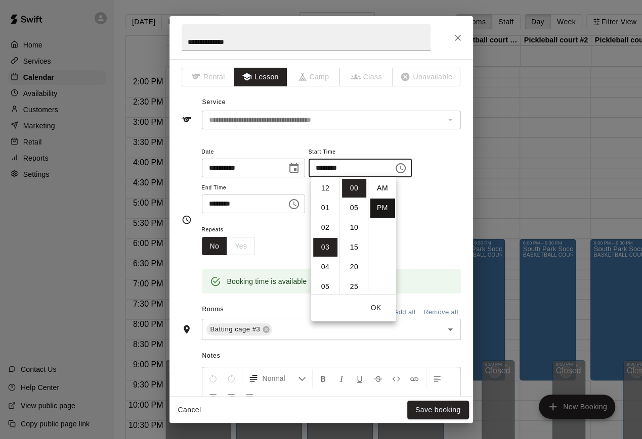
scroll to position [18, 0]
click at [330, 206] on li "04" at bounding box center [325, 208] width 24 height 19
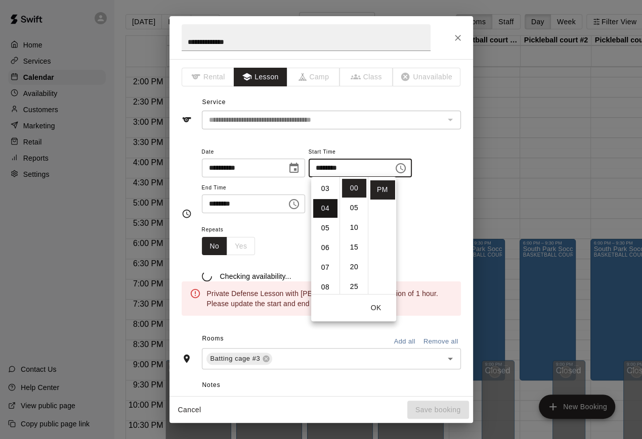
type input "********"
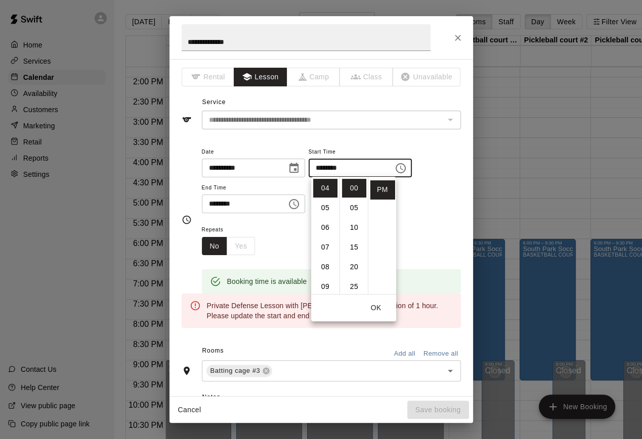
click at [248, 204] on input "********" at bounding box center [241, 204] width 78 height 19
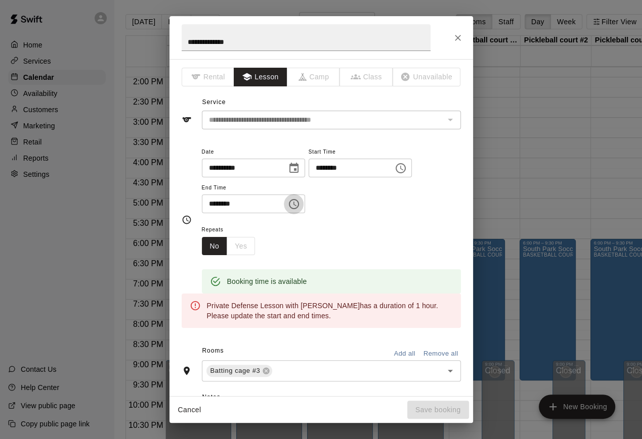
click at [293, 205] on icon "Choose time, selected time is 4:00 PM" at bounding box center [294, 204] width 12 height 12
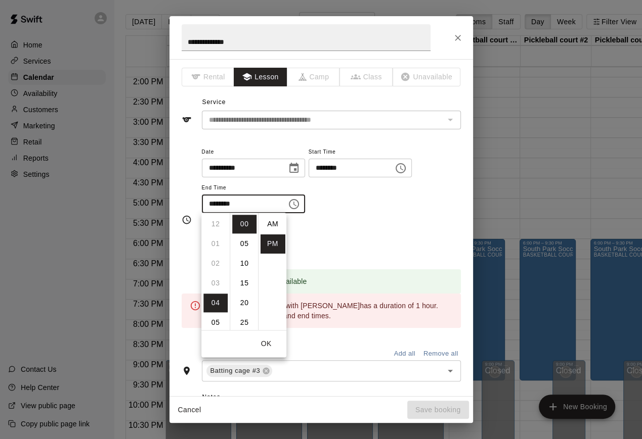
scroll to position [18, 0]
click at [221, 247] on li "05" at bounding box center [215, 244] width 24 height 19
type input "********"
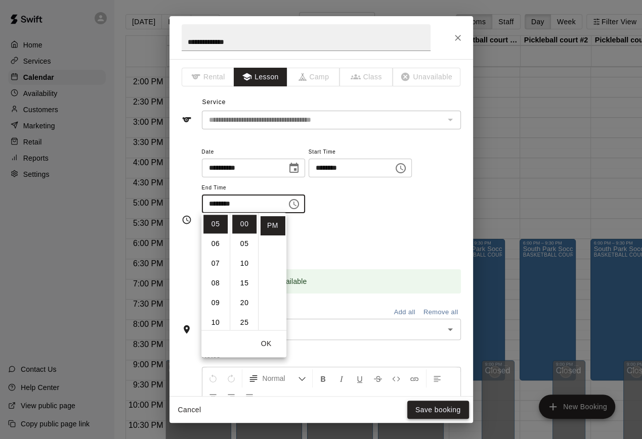
click at [445, 410] on button "Save booking" at bounding box center [438, 410] width 62 height 19
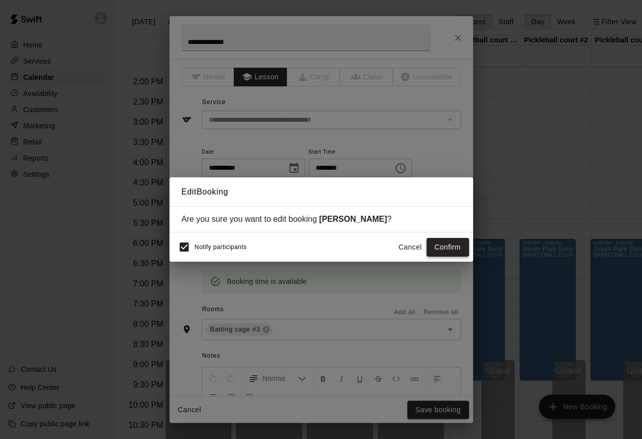
click at [451, 246] on button "Confirm" at bounding box center [447, 247] width 42 height 19
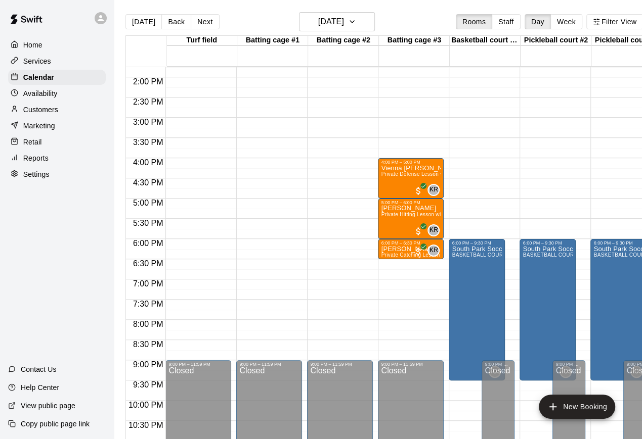
scroll to position [569, 0]
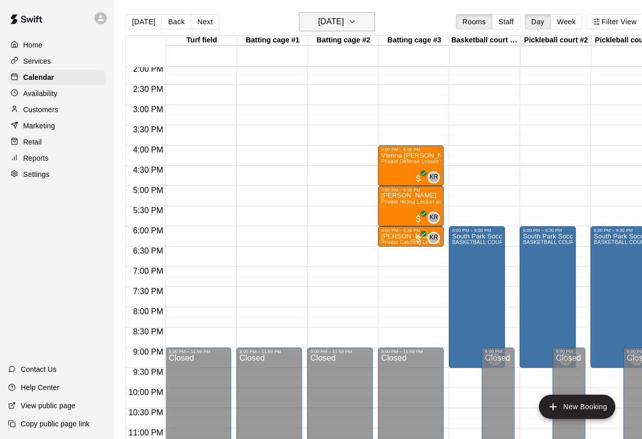
click at [356, 25] on button "[DATE]" at bounding box center [337, 21] width 76 height 19
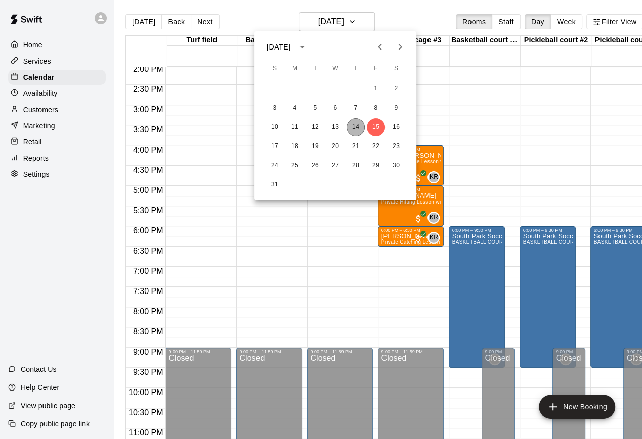
click at [357, 128] on button "14" at bounding box center [355, 127] width 18 height 18
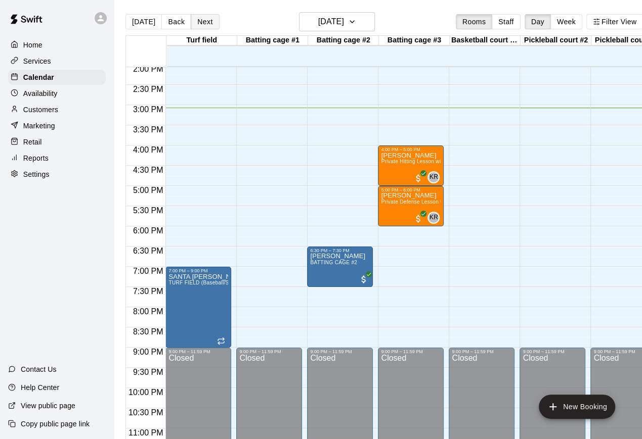
click at [201, 26] on button "Next" at bounding box center [205, 21] width 28 height 15
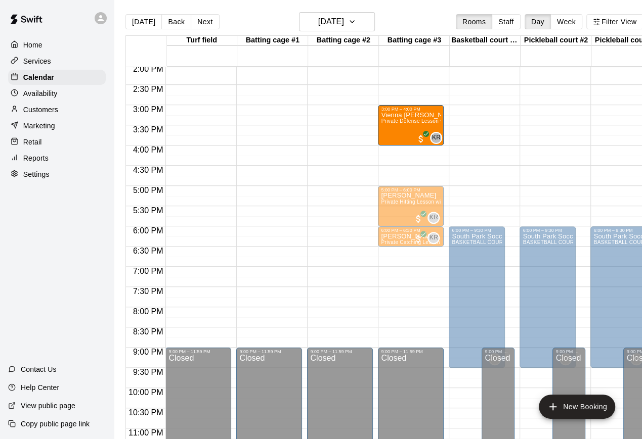
drag, startPoint x: 397, startPoint y: 157, endPoint x: 397, endPoint y: 123, distance: 33.4
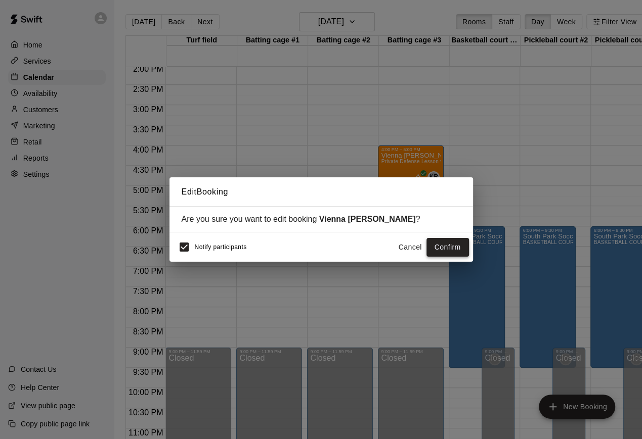
click at [446, 246] on button "Confirm" at bounding box center [447, 247] width 42 height 19
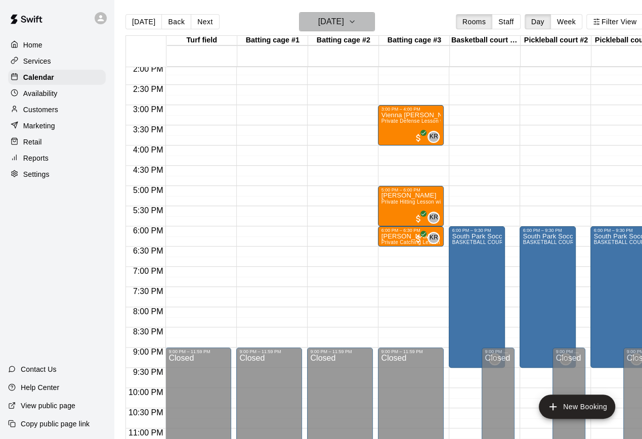
click at [357, 24] on button "[DATE]" at bounding box center [337, 21] width 76 height 19
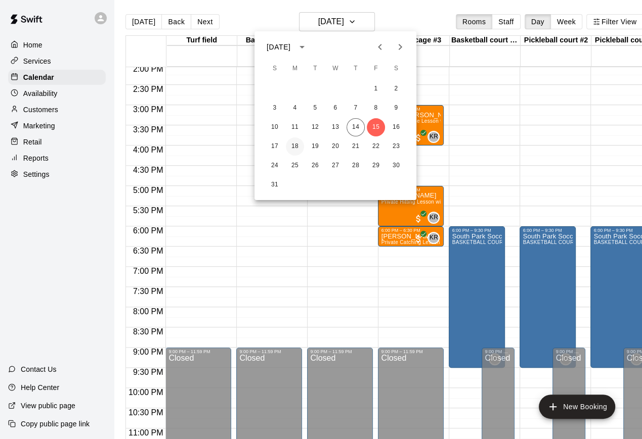
click at [295, 143] on button "18" at bounding box center [295, 147] width 18 height 18
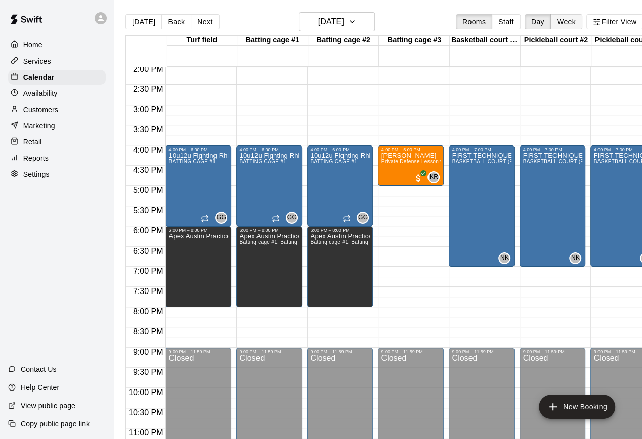
click at [564, 22] on button "Week" at bounding box center [566, 21] width 32 height 15
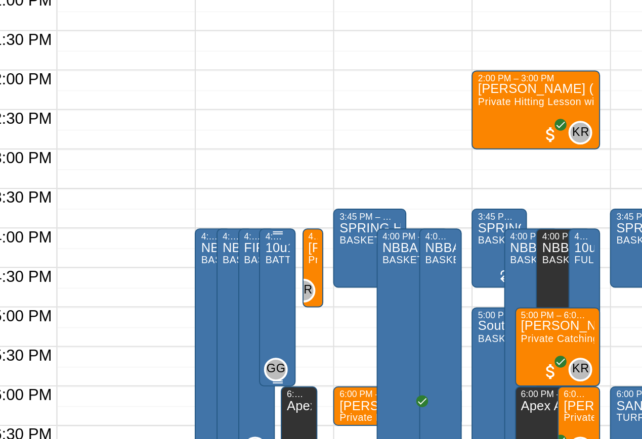
scroll to position [502, 0]
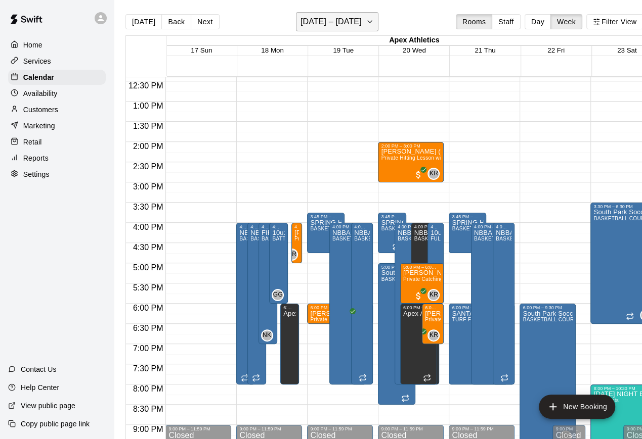
click at [366, 23] on icon "button" at bounding box center [370, 22] width 8 height 12
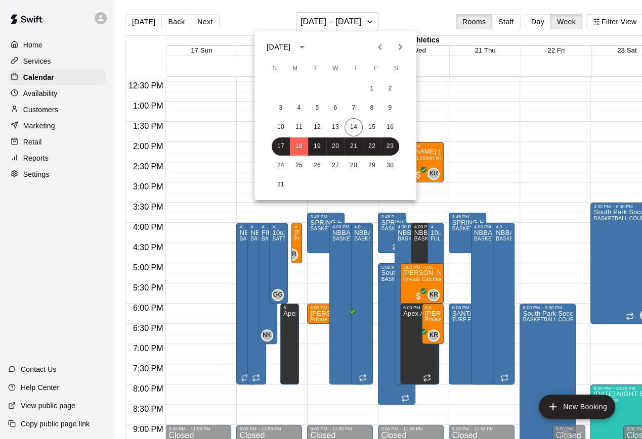
click at [529, 24] on div at bounding box center [321, 219] width 642 height 439
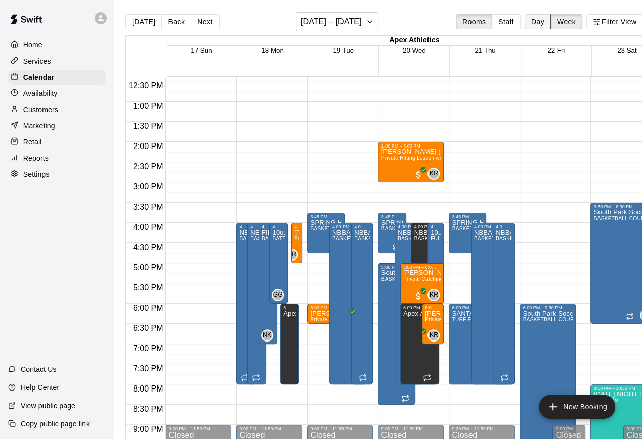
click at [536, 24] on button "Day" at bounding box center [537, 21] width 26 height 15
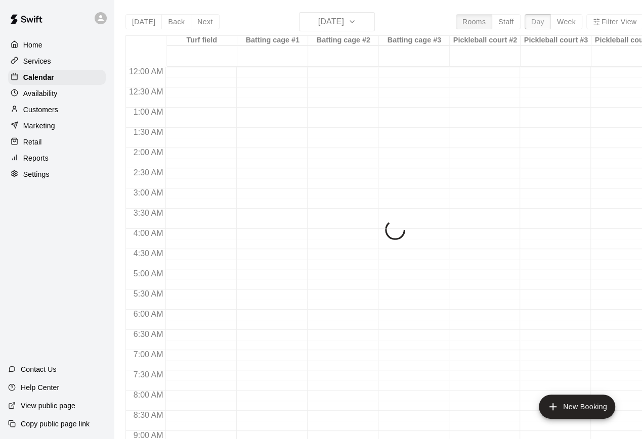
scroll to position [586, 0]
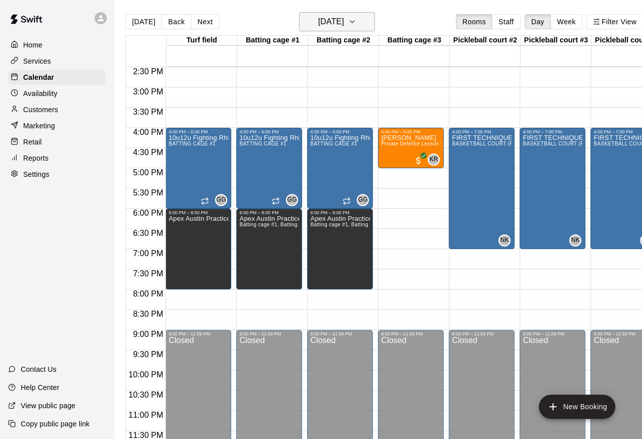
click at [356, 18] on icon "button" at bounding box center [352, 22] width 8 height 12
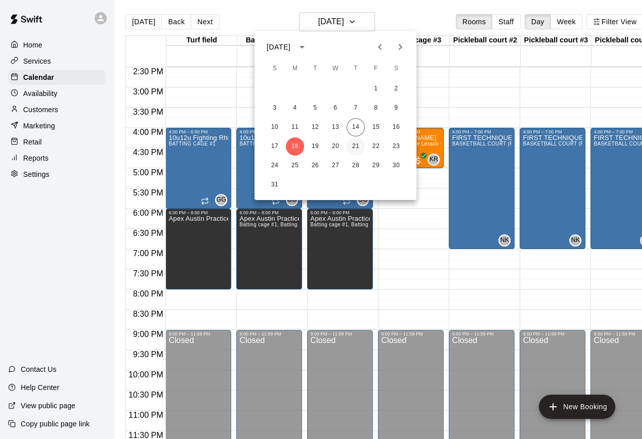
click at [354, 148] on button "21" at bounding box center [355, 147] width 18 height 18
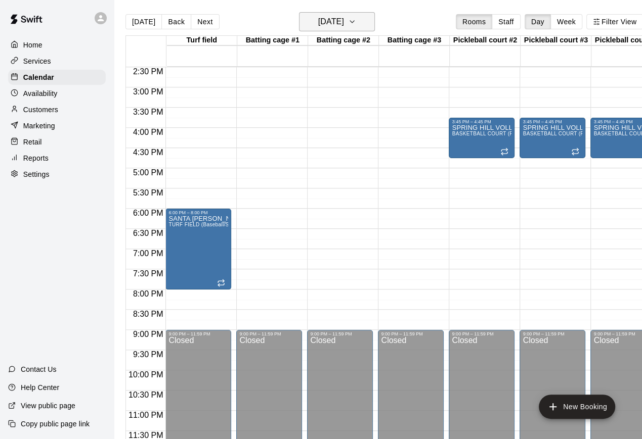
click at [356, 19] on icon "button" at bounding box center [352, 22] width 8 height 12
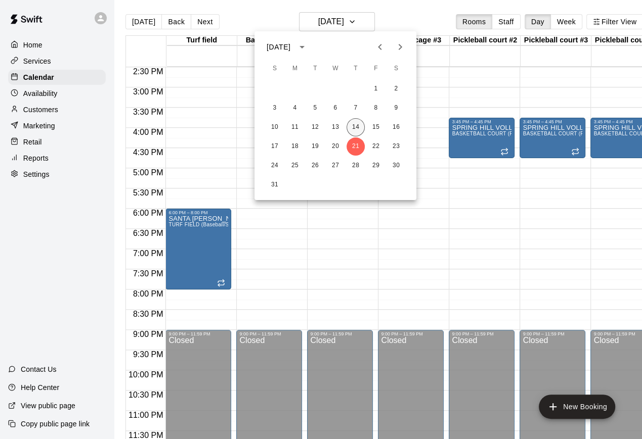
click at [359, 126] on button "14" at bounding box center [355, 127] width 18 height 18
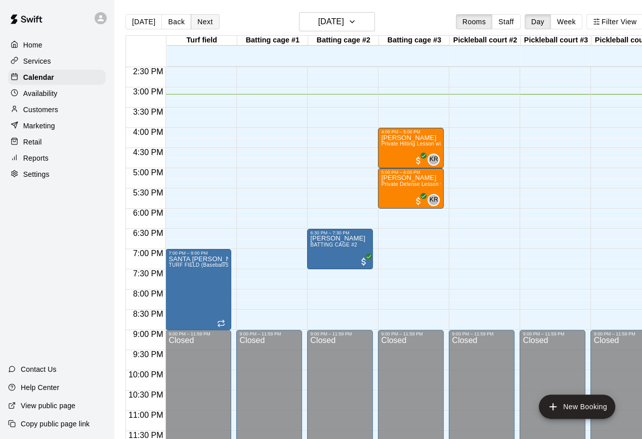
click at [199, 24] on button "Next" at bounding box center [205, 21] width 28 height 15
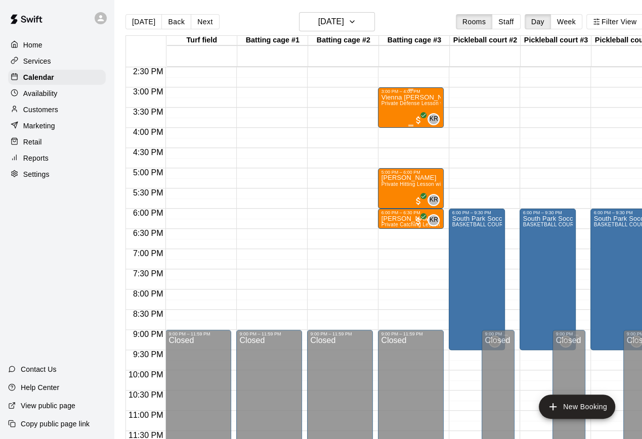
click at [419, 109] on div "Vienna [PERSON_NAME] Private Defense Lesson with [PERSON_NAME]" at bounding box center [411, 313] width 60 height 439
click at [388, 110] on icon "edit" at bounding box center [391, 104] width 12 height 12
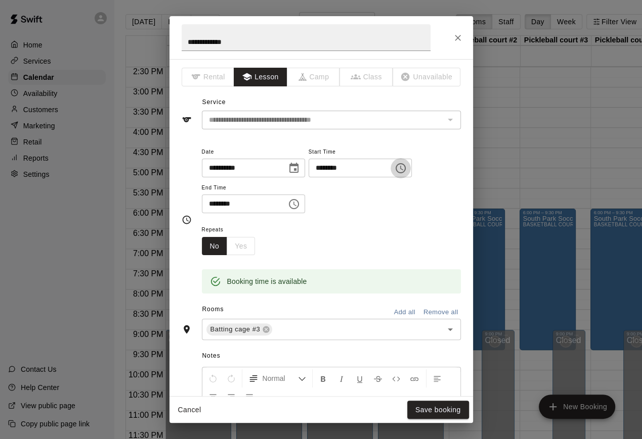
click at [406, 169] on icon "Choose time, selected time is 3:00 PM" at bounding box center [400, 168] width 12 height 12
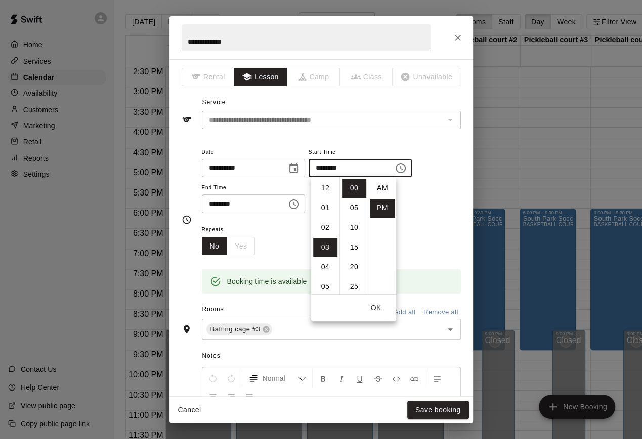
scroll to position [18, 0]
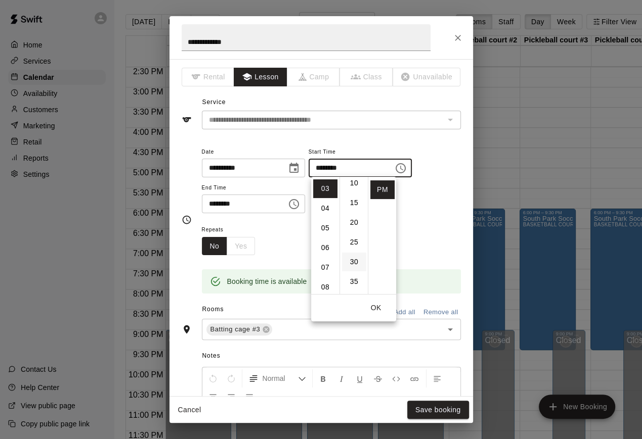
click at [353, 264] on li "30" at bounding box center [354, 262] width 24 height 19
type input "********"
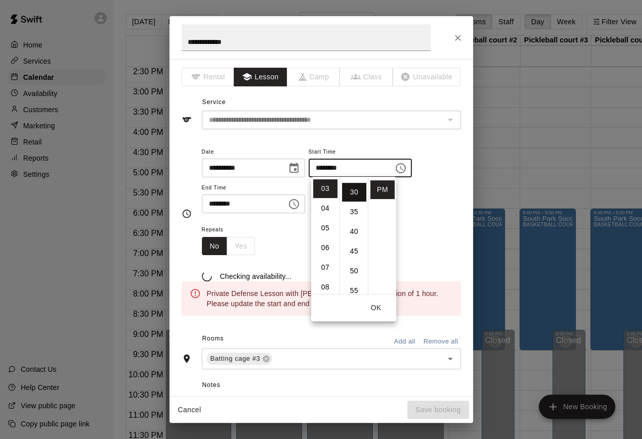
scroll to position [118, 0]
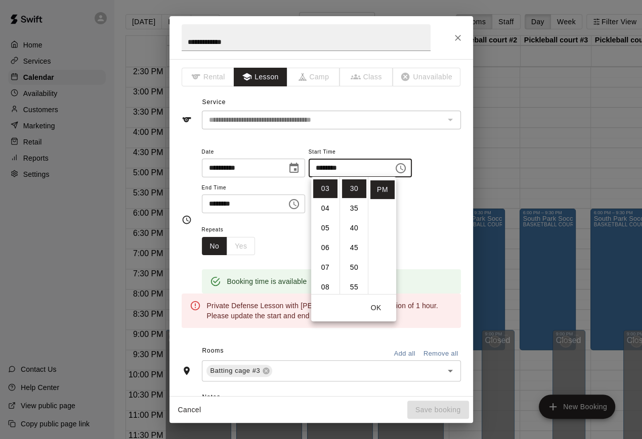
click at [274, 209] on input "********" at bounding box center [241, 204] width 78 height 19
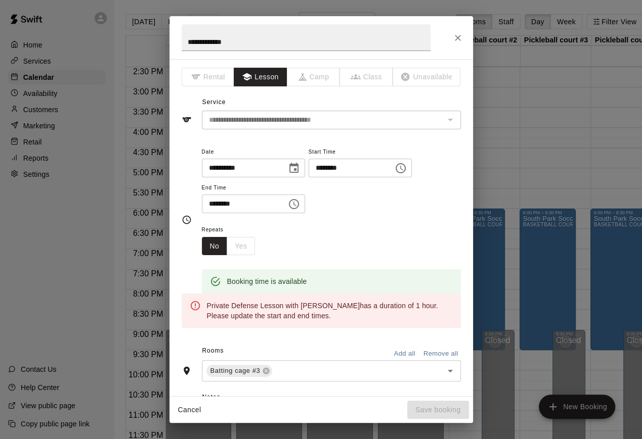
click at [298, 205] on icon "Choose time, selected time is 4:00 PM" at bounding box center [294, 204] width 12 height 12
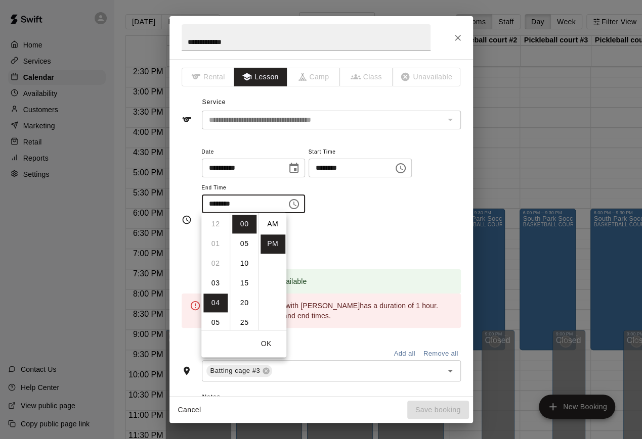
scroll to position [18, 0]
click at [215, 245] on li "05" at bounding box center [215, 244] width 24 height 19
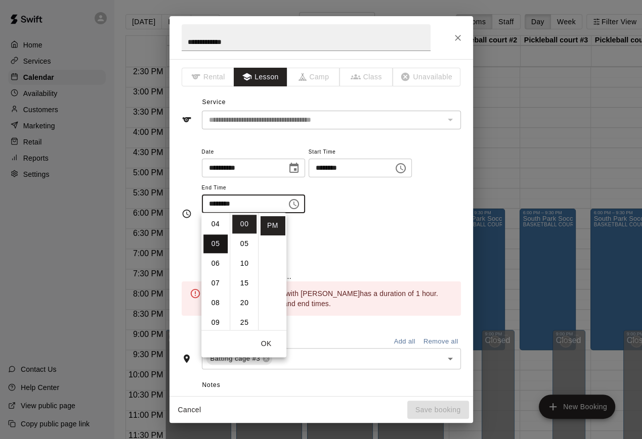
scroll to position [99, 0]
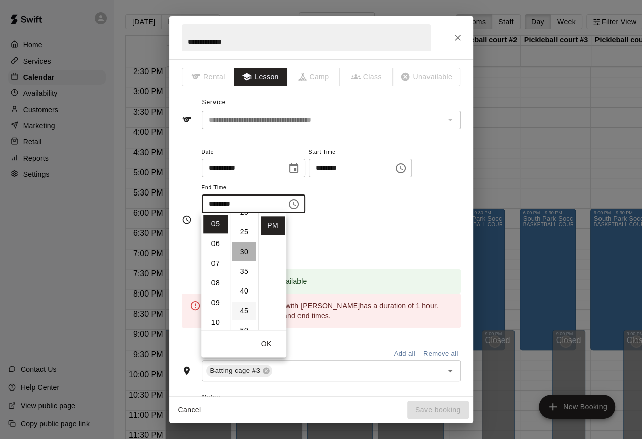
click at [239, 258] on li "30" at bounding box center [244, 252] width 24 height 19
type input "********"
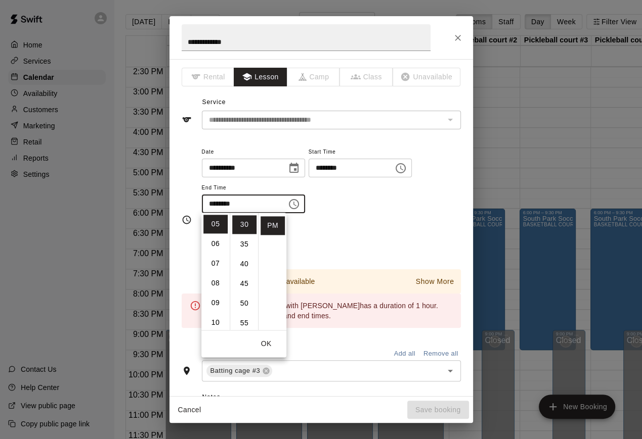
click at [354, 233] on div "Repeats No Yes" at bounding box center [331, 239] width 259 height 32
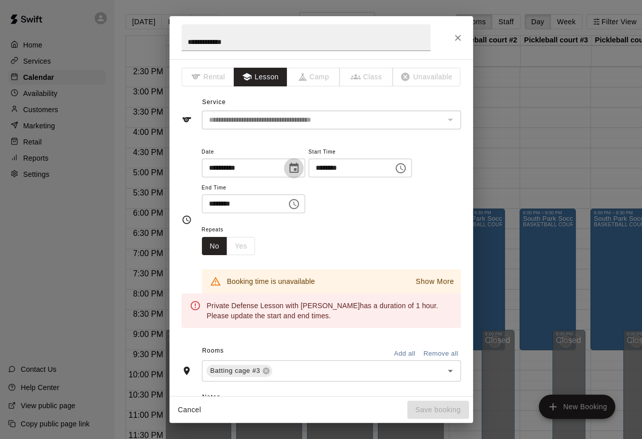
click at [296, 165] on icon "Choose date, selected date is Aug 15, 2025" at bounding box center [293, 168] width 9 height 10
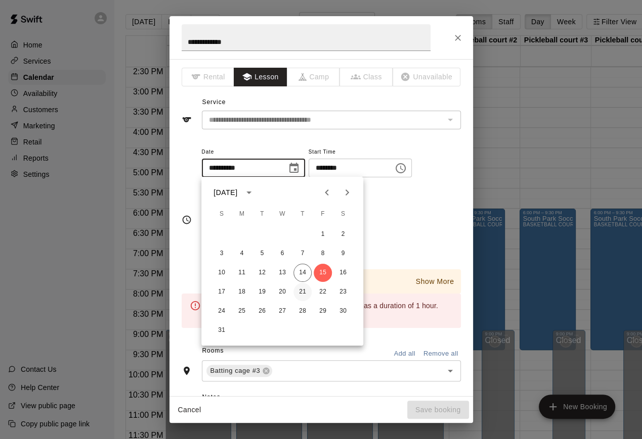
click at [301, 293] on button "21" at bounding box center [302, 292] width 18 height 18
type input "**********"
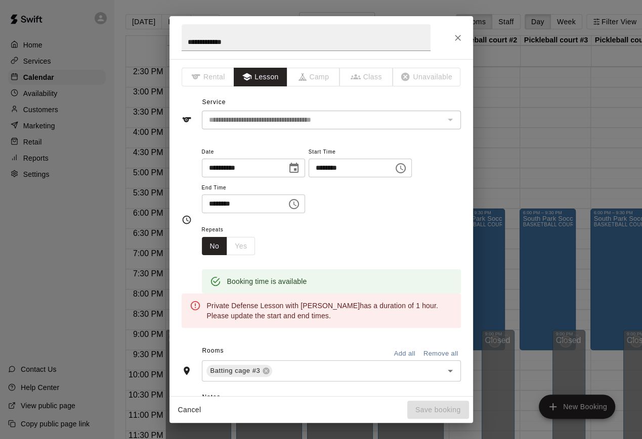
click at [296, 204] on icon "Choose time, selected time is 5:30 PM" at bounding box center [294, 204] width 3 height 5
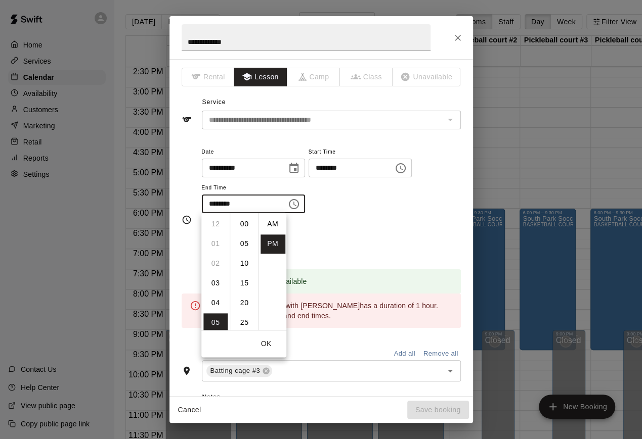
scroll to position [18, 0]
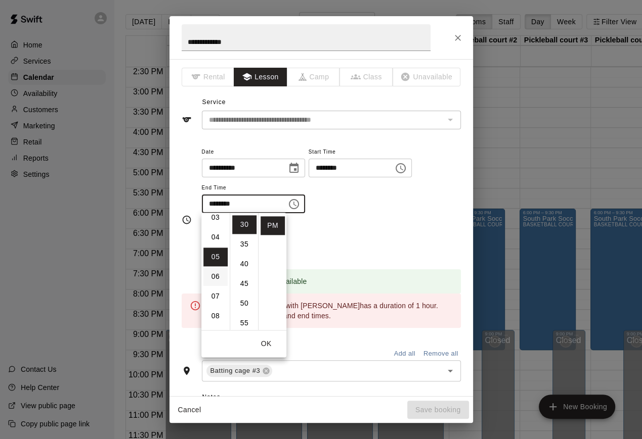
click at [218, 238] on li "04" at bounding box center [215, 237] width 24 height 19
type input "********"
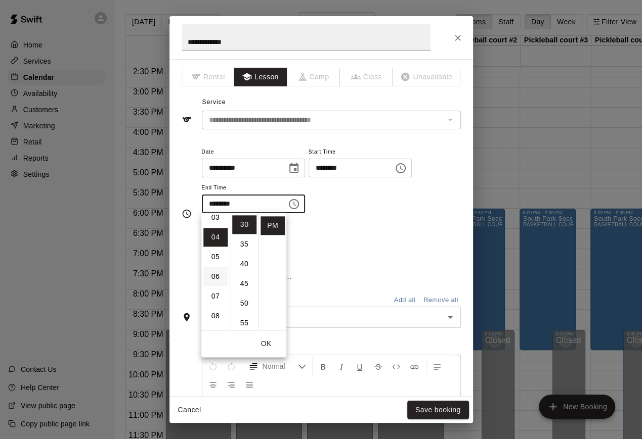
scroll to position [79, 0]
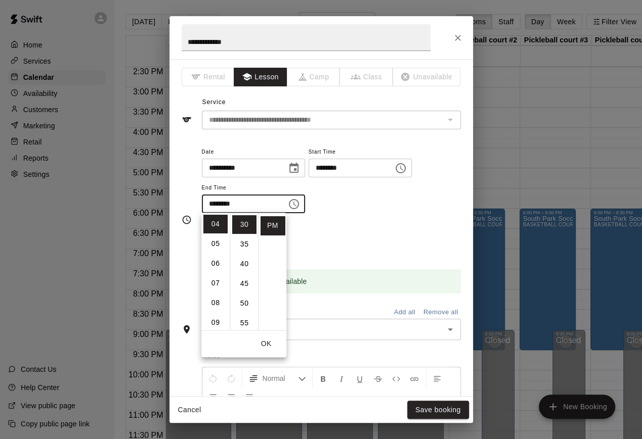
click at [343, 231] on div "Repeats No Yes" at bounding box center [331, 239] width 259 height 32
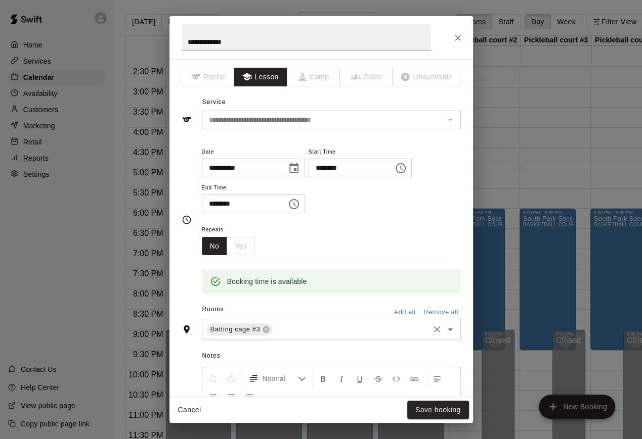
scroll to position [11, 0]
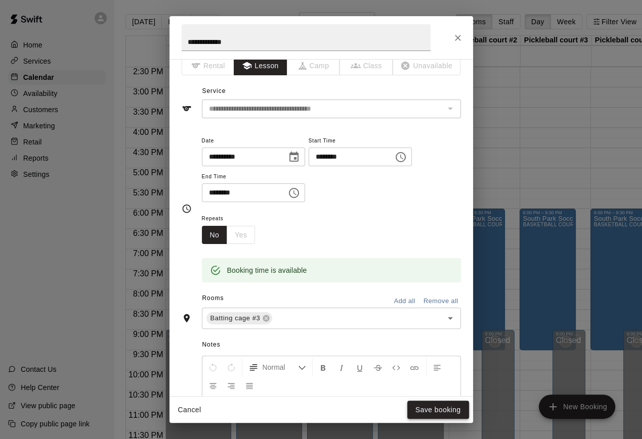
click at [428, 414] on button "Save booking" at bounding box center [438, 410] width 62 height 19
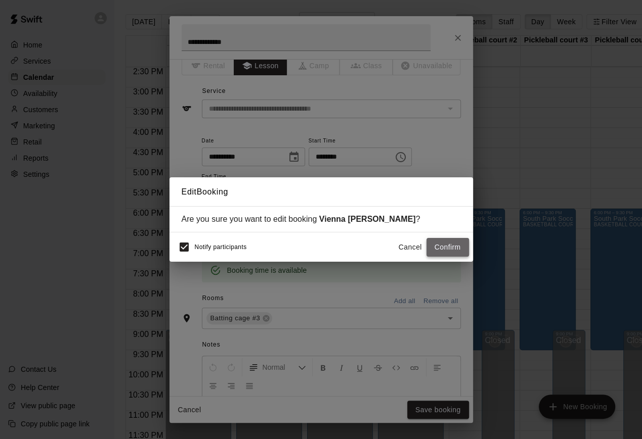
click at [450, 255] on button "Confirm" at bounding box center [447, 247] width 42 height 19
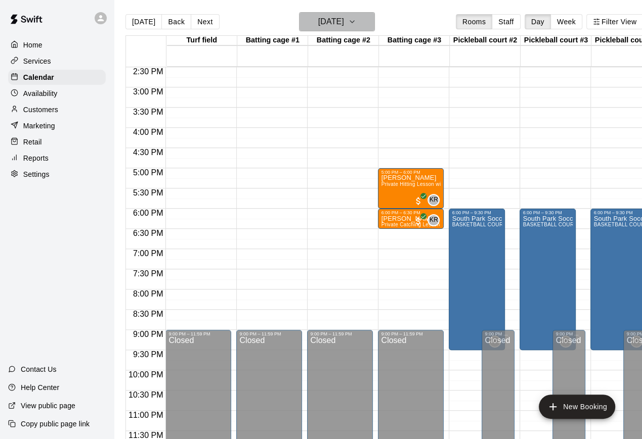
click at [368, 25] on button "[DATE]" at bounding box center [337, 21] width 76 height 19
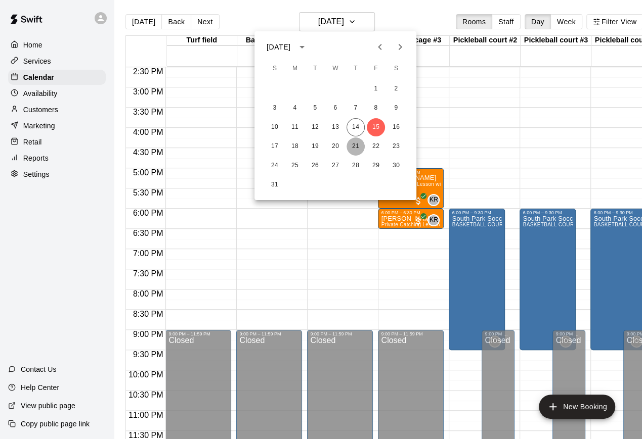
click at [356, 147] on button "21" at bounding box center [355, 147] width 18 height 18
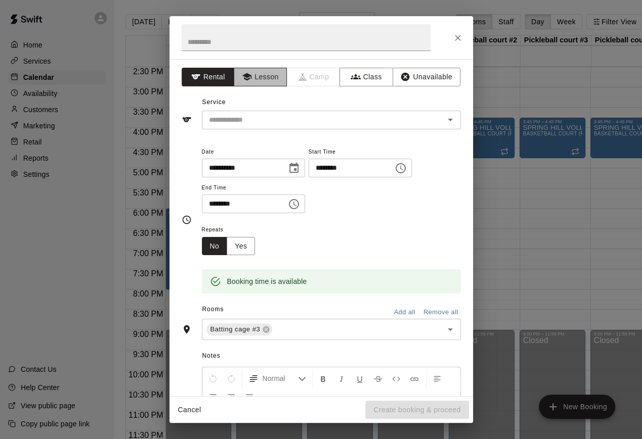
click at [267, 77] on button "Lesson" at bounding box center [260, 77] width 53 height 19
click at [252, 120] on input "text" at bounding box center [316, 120] width 223 height 13
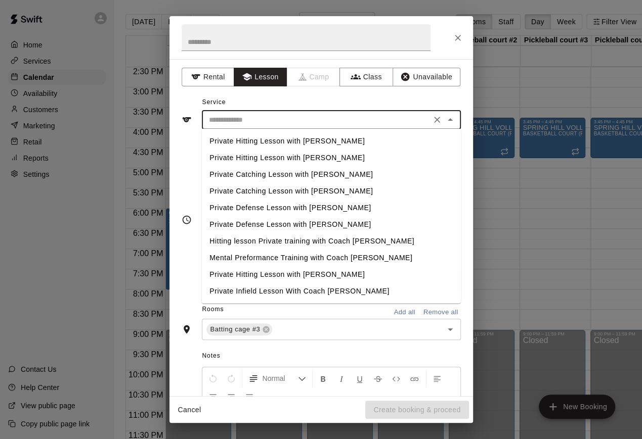
click at [253, 142] on li "Private Hitting Lesson with [PERSON_NAME]" at bounding box center [330, 141] width 259 height 17
type input "**********"
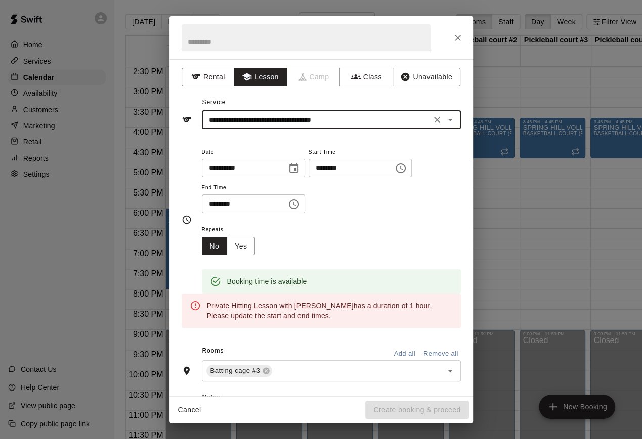
click at [299, 202] on icon "Choose time, selected time is 5:00 PM" at bounding box center [294, 204] width 10 height 10
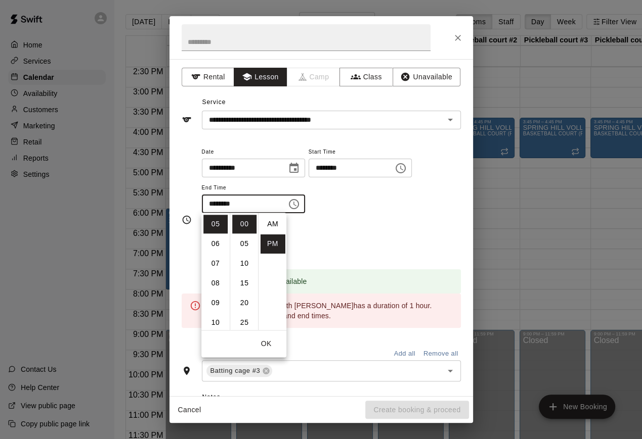
scroll to position [18, 0]
click at [241, 230] on li "30" at bounding box center [244, 229] width 24 height 19
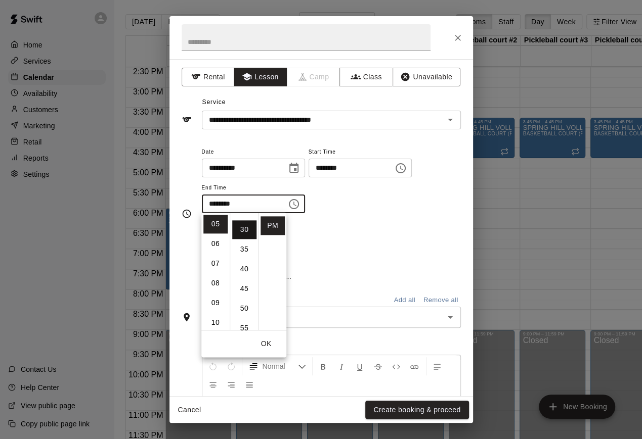
type input "********"
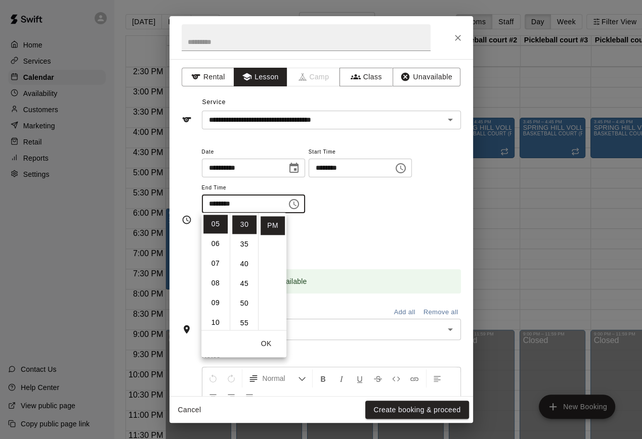
click at [263, 349] on button "OK" at bounding box center [266, 344] width 32 height 19
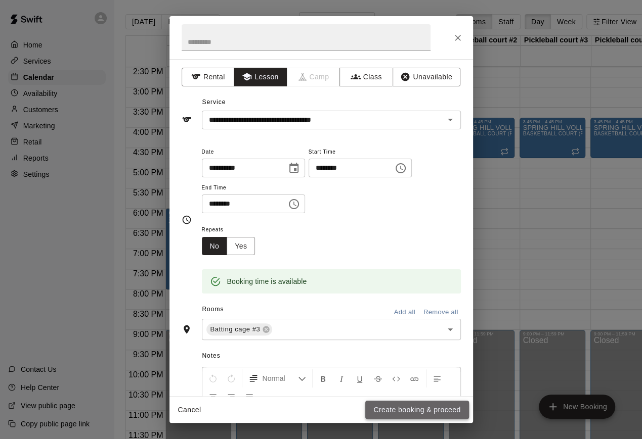
click at [390, 413] on button "Create booking & proceed" at bounding box center [416, 410] width 103 height 19
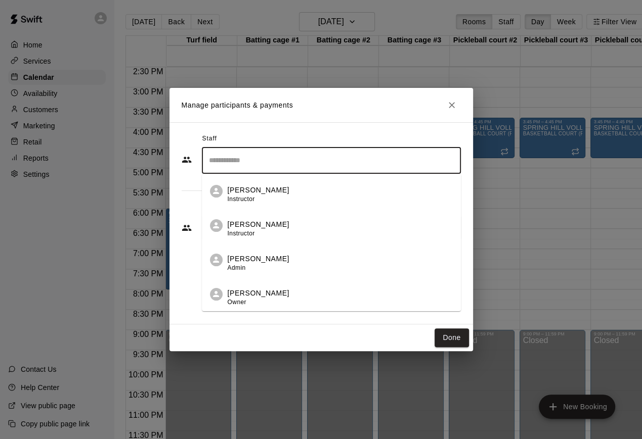
click at [231, 158] on input "Search staff" at bounding box center [331, 161] width 250 height 18
type input "*"
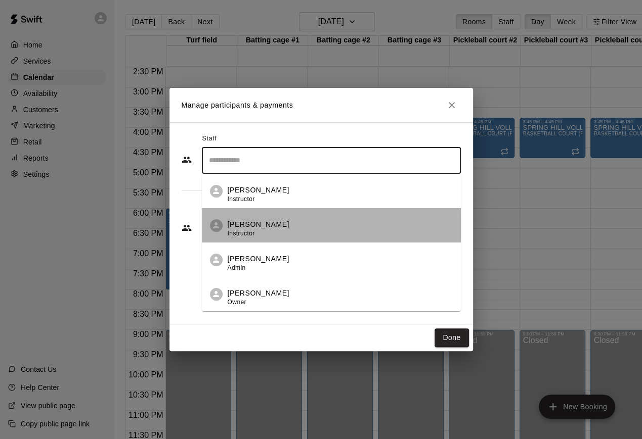
click at [285, 224] on div "Katie Rohrer Instructor" at bounding box center [340, 229] width 225 height 20
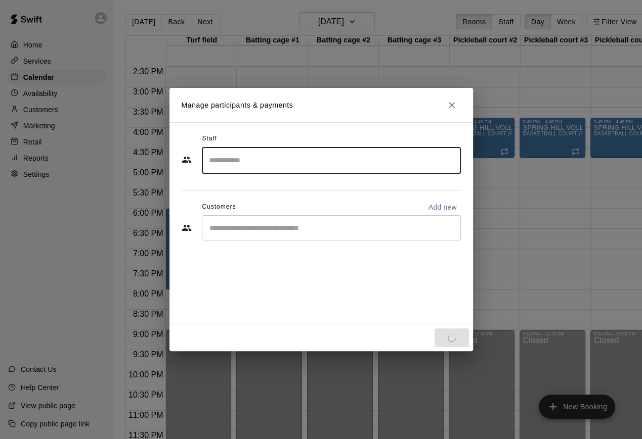
click at [285, 224] on input "Start typing to search customers..." at bounding box center [331, 228] width 250 height 10
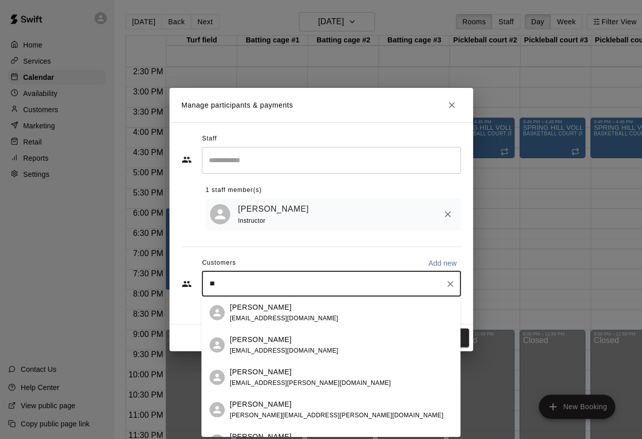
type input "***"
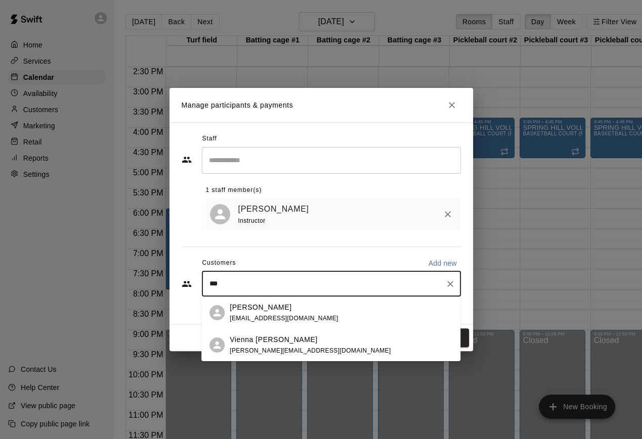
click at [296, 332] on div "Vienna Bodeen vanessajbodeen@yahoo.com" at bounding box center [330, 345] width 259 height 32
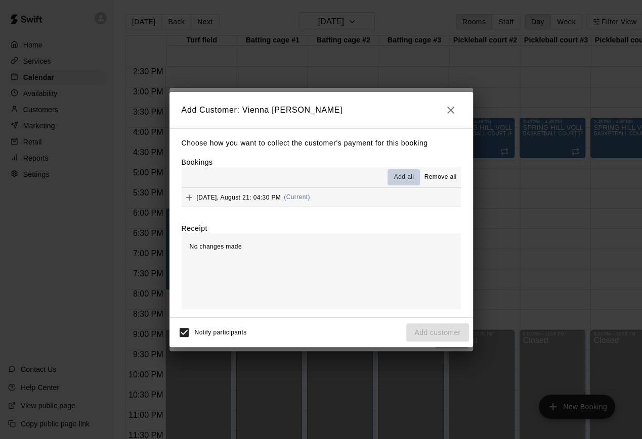
click at [403, 180] on span "Add all" at bounding box center [404, 177] width 20 height 10
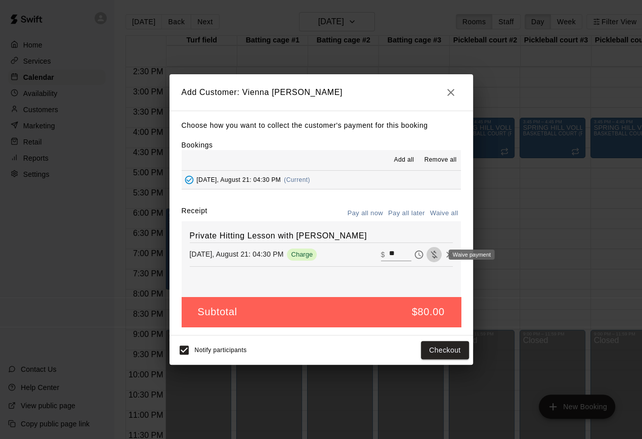
click at [436, 255] on icon "Waive payment" at bounding box center [434, 255] width 10 height 10
type input "*"
click at [444, 350] on button "Add customer" at bounding box center [437, 350] width 62 height 19
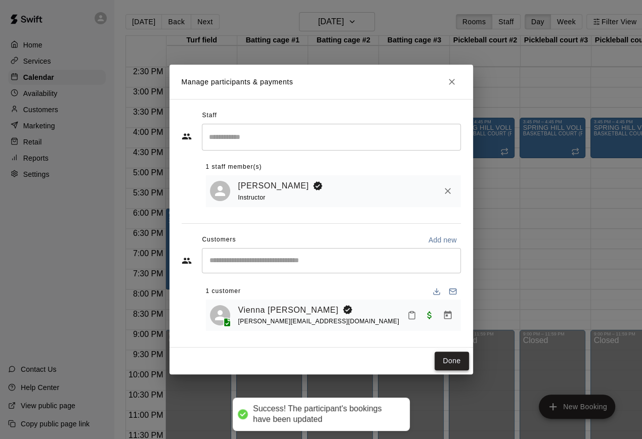
click at [454, 355] on button "Done" at bounding box center [451, 361] width 34 height 19
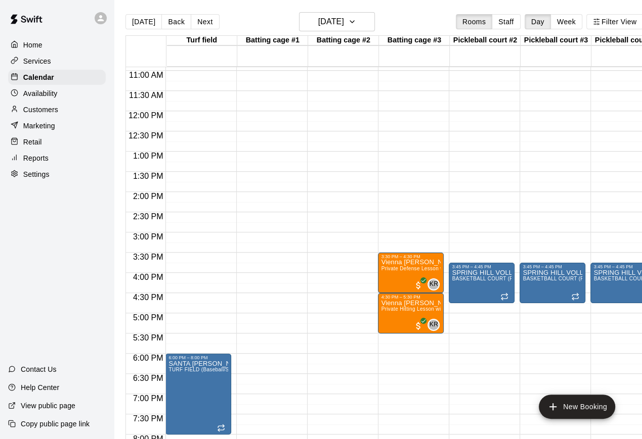
scroll to position [380, 0]
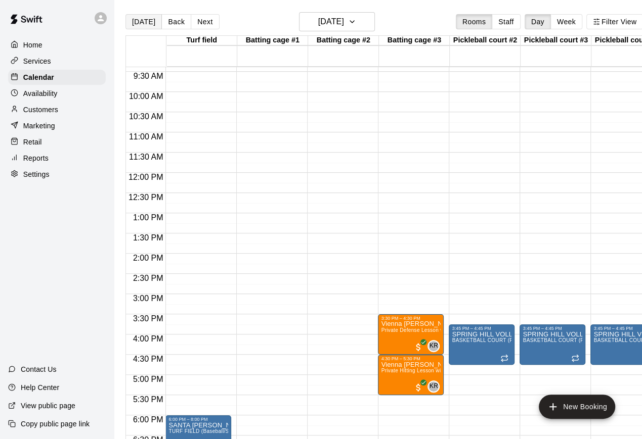
click at [144, 16] on button "[DATE]" at bounding box center [143, 21] width 36 height 15
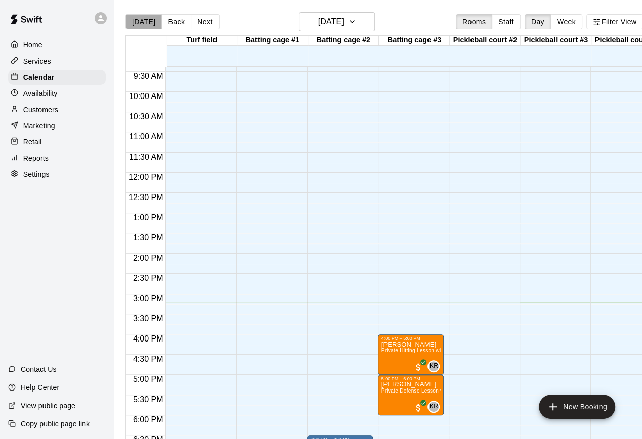
click at [146, 21] on button "[DATE]" at bounding box center [143, 21] width 36 height 15
click at [200, 23] on button "Next" at bounding box center [205, 21] width 28 height 15
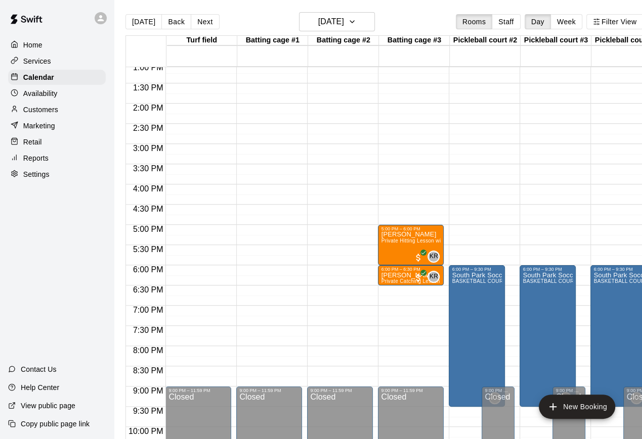
scroll to position [532, 0]
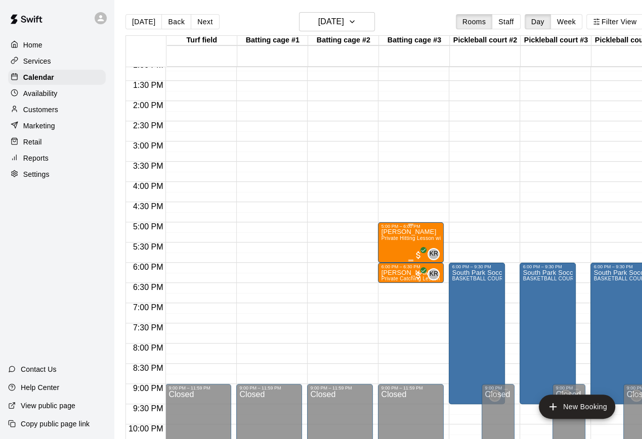
click at [393, 260] on img "edit" at bounding box center [391, 263] width 12 height 12
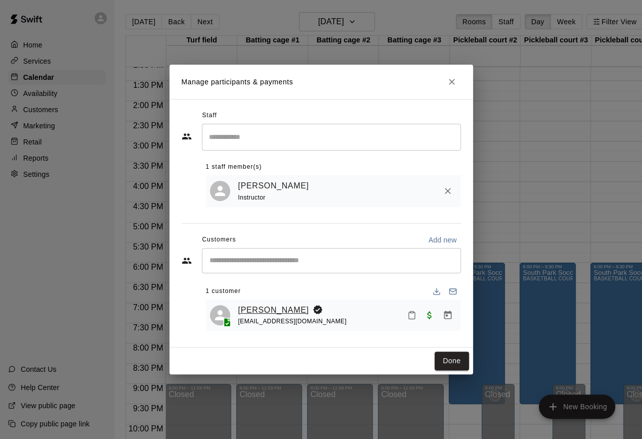
click at [264, 310] on link "[PERSON_NAME]" at bounding box center [273, 310] width 71 height 13
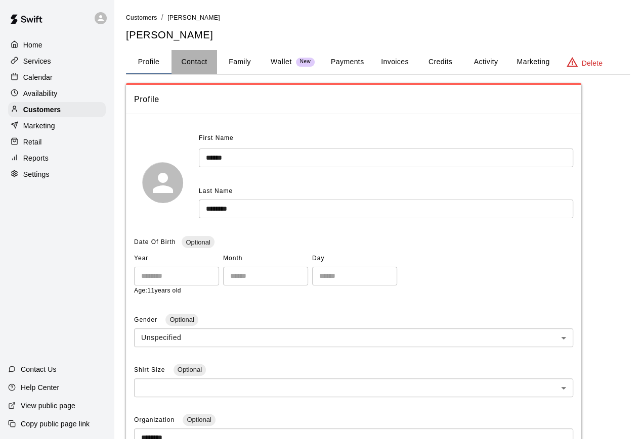
click at [186, 62] on button "Contact" at bounding box center [194, 62] width 46 height 24
select select "**"
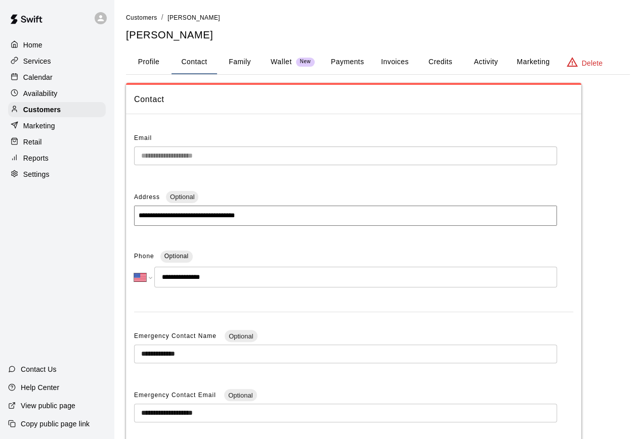
click at [145, 67] on button "Profile" at bounding box center [149, 62] width 46 height 24
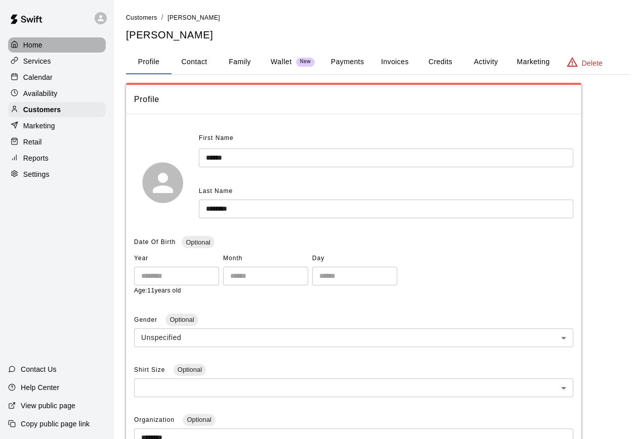
click at [68, 40] on div "Home" at bounding box center [57, 44] width 98 height 15
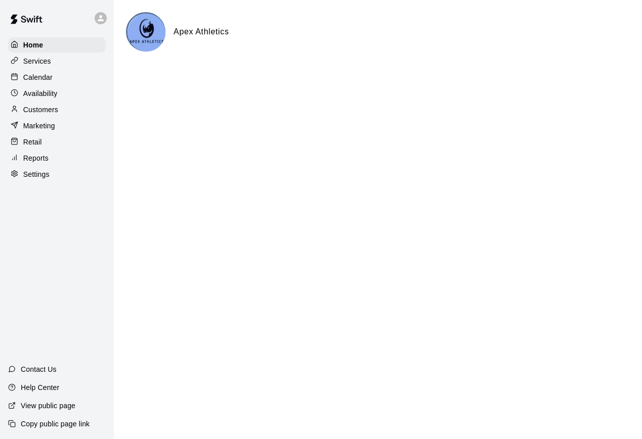
click at [54, 75] on div "Calendar" at bounding box center [57, 77] width 98 height 15
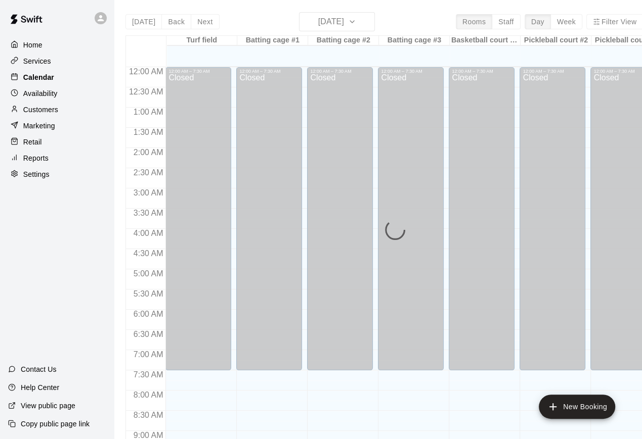
scroll to position [556, 0]
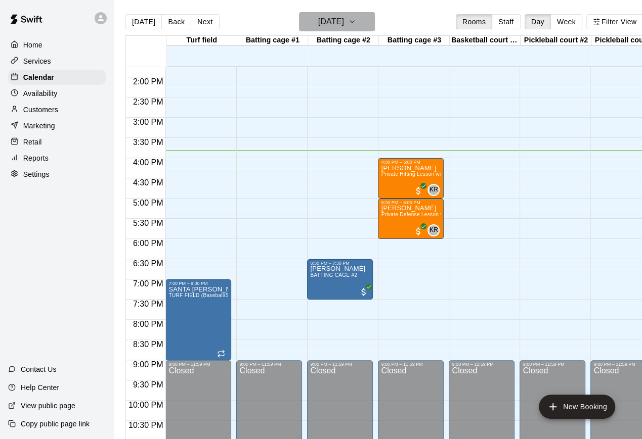
click at [363, 24] on button "[DATE]" at bounding box center [337, 21] width 76 height 19
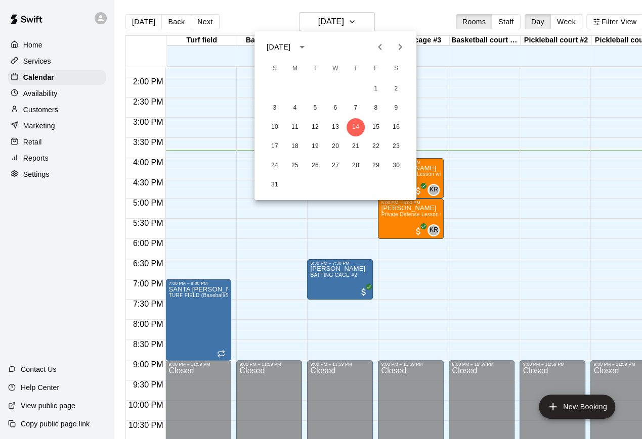
click at [480, 104] on div at bounding box center [321, 219] width 642 height 439
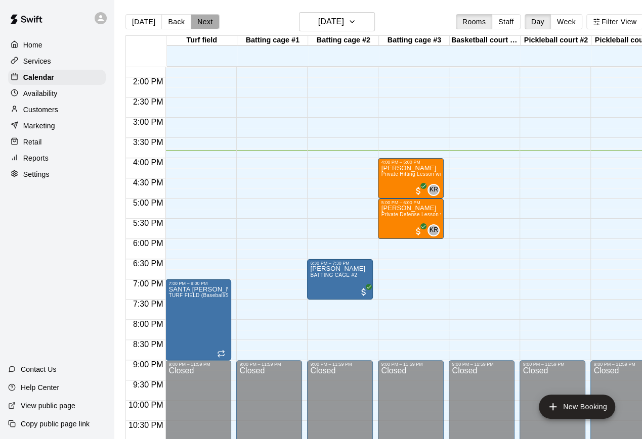
click at [204, 25] on button "Next" at bounding box center [205, 21] width 28 height 15
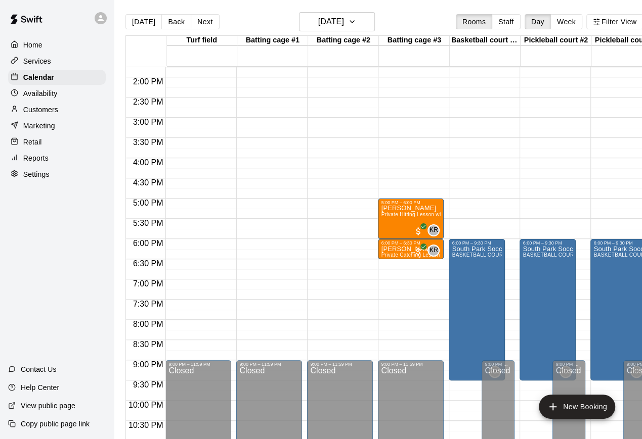
click at [62, 63] on div "Services" at bounding box center [57, 61] width 98 height 15
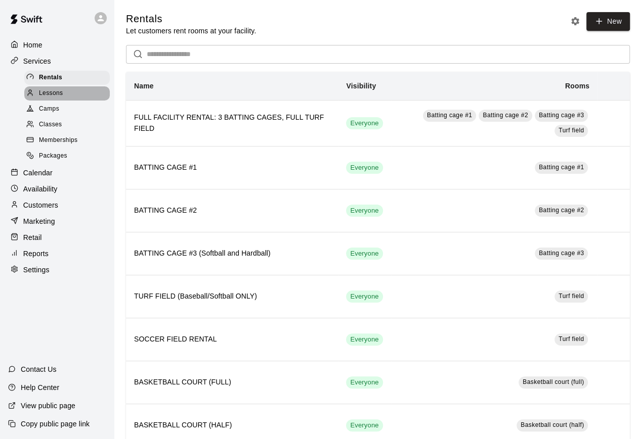
click at [79, 95] on div "Lessons" at bounding box center [66, 93] width 85 height 14
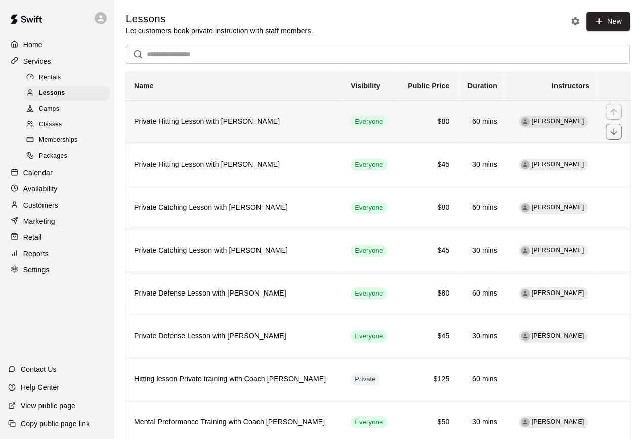
click at [154, 136] on th "Private Hitting Lesson with [PERSON_NAME]" at bounding box center [234, 121] width 216 height 43
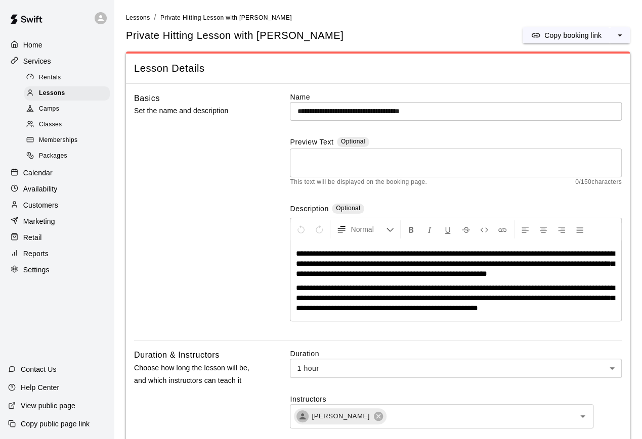
click at [38, 187] on p "Availability" at bounding box center [40, 189] width 34 height 10
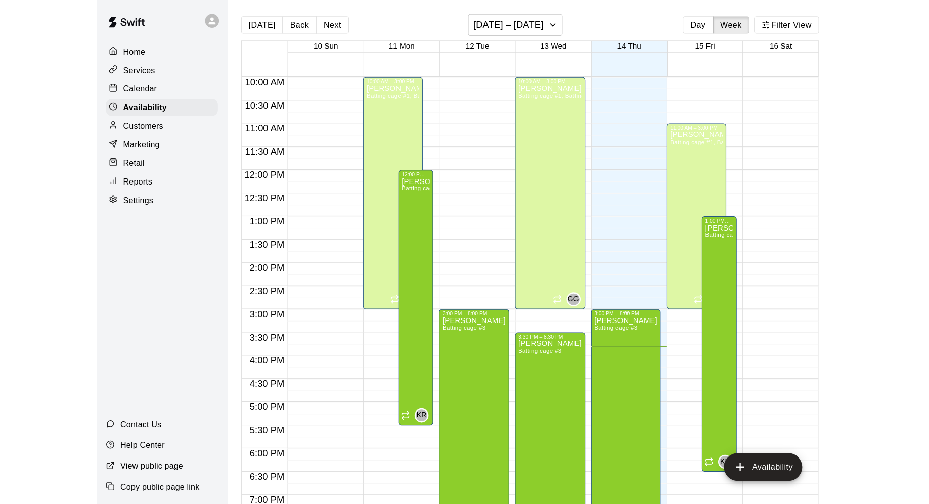
scroll to position [400, 0]
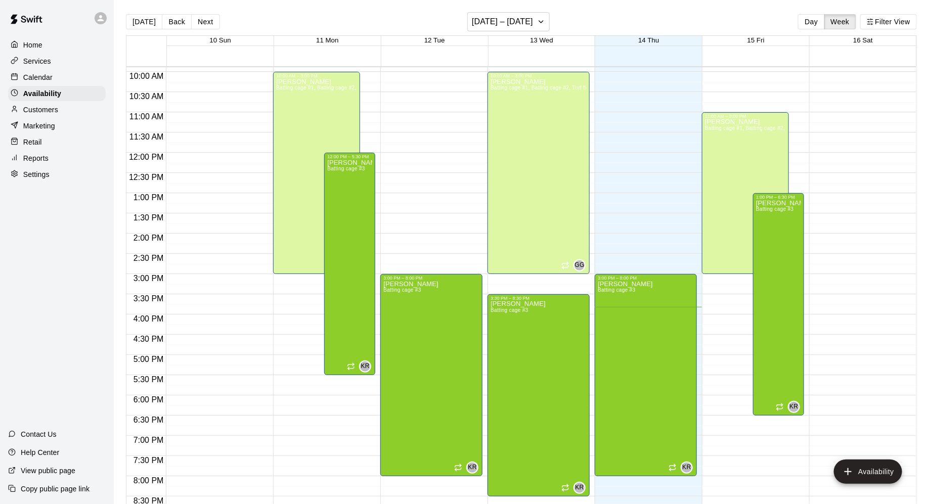
click at [60, 40] on div "Home" at bounding box center [57, 44] width 98 height 15
